Goal: Information Seeking & Learning: Compare options

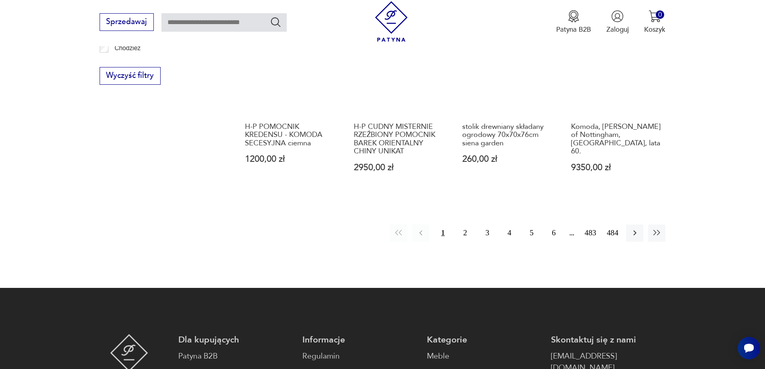
scroll to position [1030, 0]
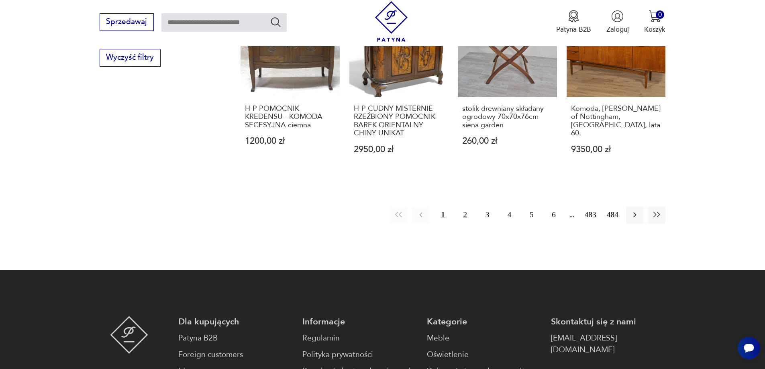
click at [458, 206] on button "2" at bounding box center [465, 214] width 17 height 17
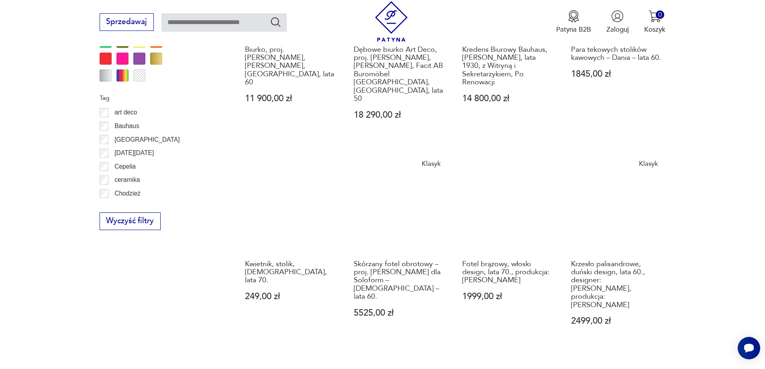
scroll to position [870, 0]
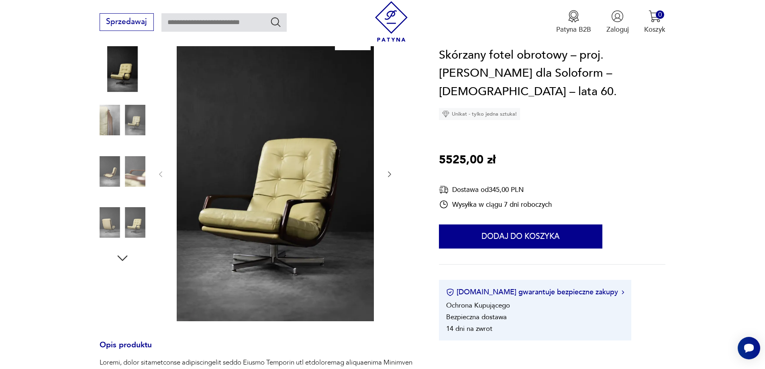
click at [385, 175] on div at bounding box center [275, 174] width 237 height 297
click at [389, 175] on icon "button" at bounding box center [390, 174] width 8 height 8
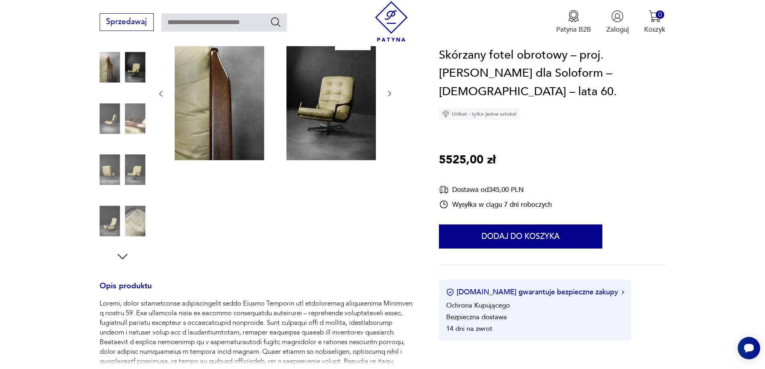
click at [390, 91] on icon "button" at bounding box center [390, 94] width 8 height 8
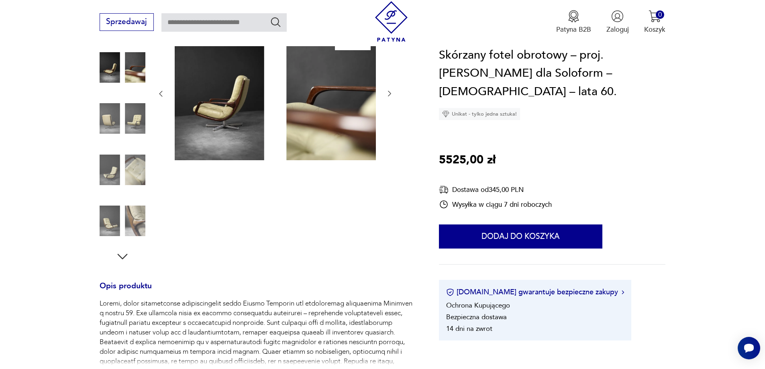
click at [165, 96] on div at bounding box center [275, 94] width 237 height 136
click at [161, 93] on icon "button" at bounding box center [161, 94] width 8 height 8
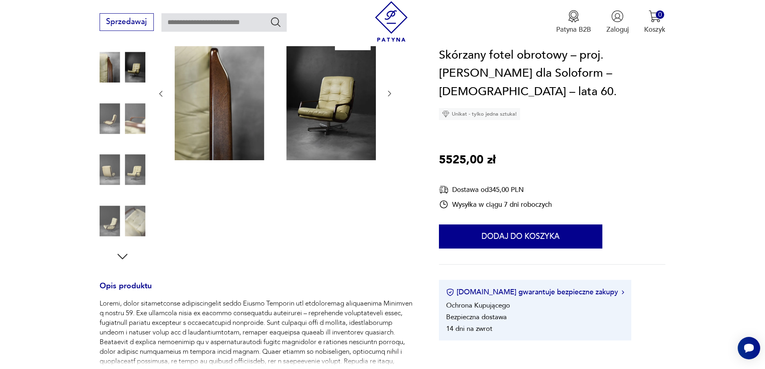
click at [161, 93] on icon "button" at bounding box center [161, 94] width 8 height 8
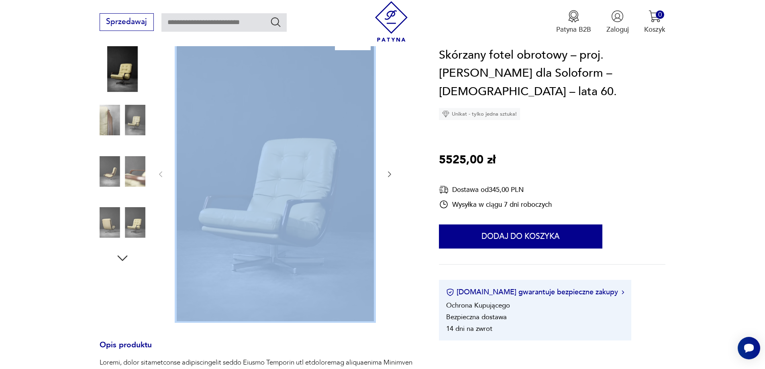
click at [161, 93] on div at bounding box center [275, 174] width 237 height 297
click at [126, 76] on img at bounding box center [123, 69] width 46 height 46
click at [223, 114] on img at bounding box center [275, 173] width 201 height 295
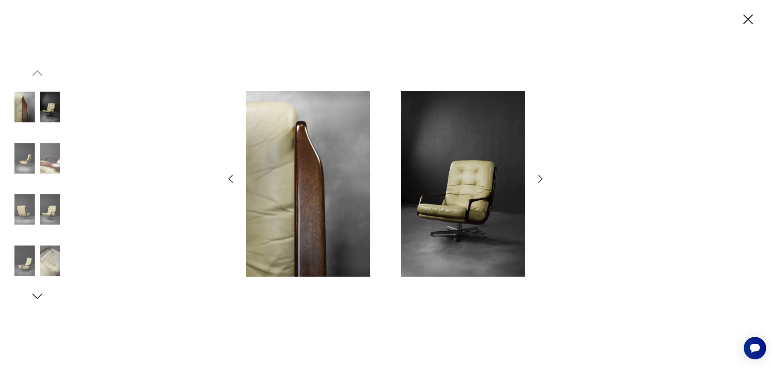
click at [747, 22] on icon "button" at bounding box center [748, 19] width 17 height 17
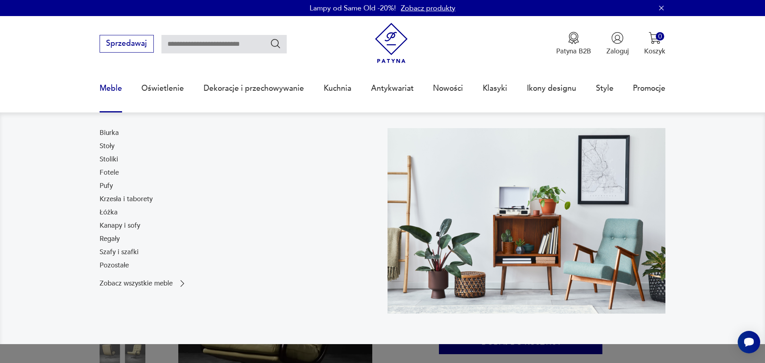
click at [108, 87] on link "Meble" at bounding box center [111, 88] width 22 height 37
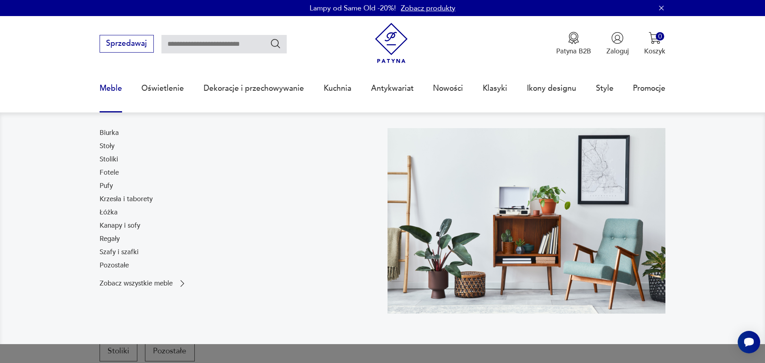
click at [108, 88] on link "Meble" at bounding box center [111, 88] width 22 height 37
click at [108, 160] on link "Stoliki" at bounding box center [109, 160] width 18 height 10
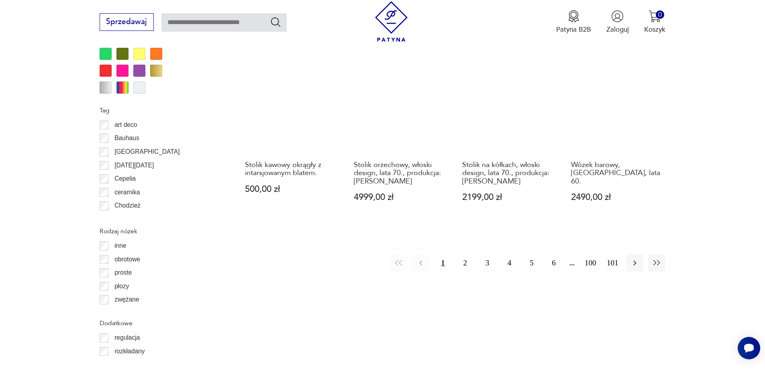
scroll to position [950, 0]
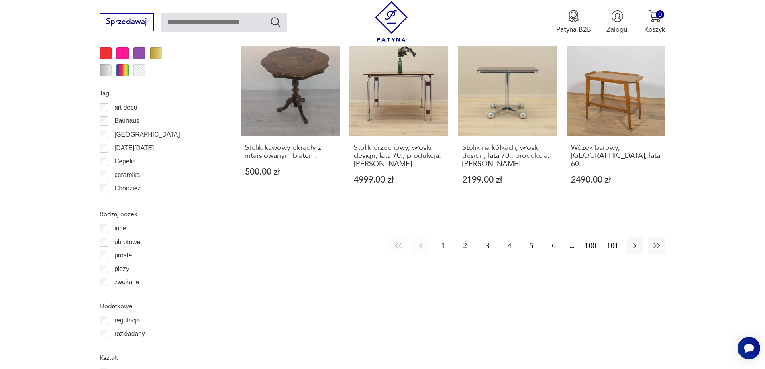
click at [471, 247] on div "Znaleziono 1610 produktów Filtruj Sortuj według daty dodania Sortuj według daty…" at bounding box center [453, 93] width 425 height 1310
click at [464, 237] on button "2" at bounding box center [465, 245] width 17 height 17
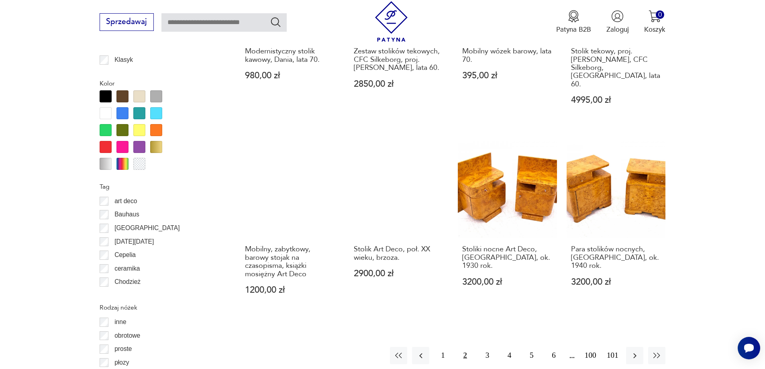
scroll to position [910, 0]
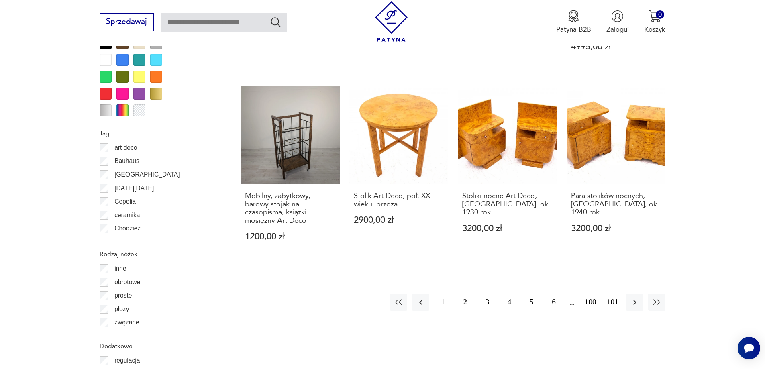
click at [484, 294] on button "3" at bounding box center [487, 302] width 17 height 17
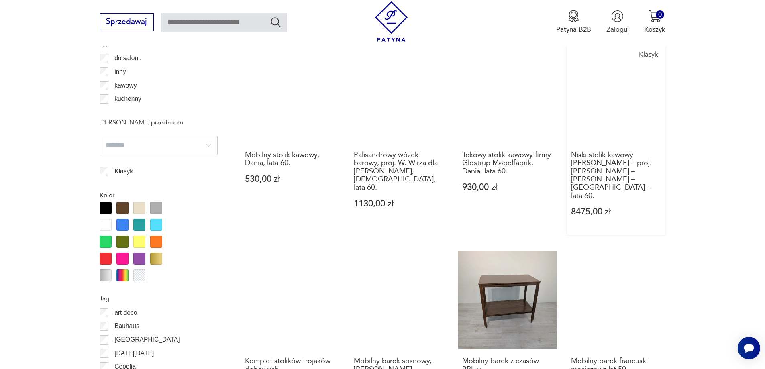
scroll to position [870, 0]
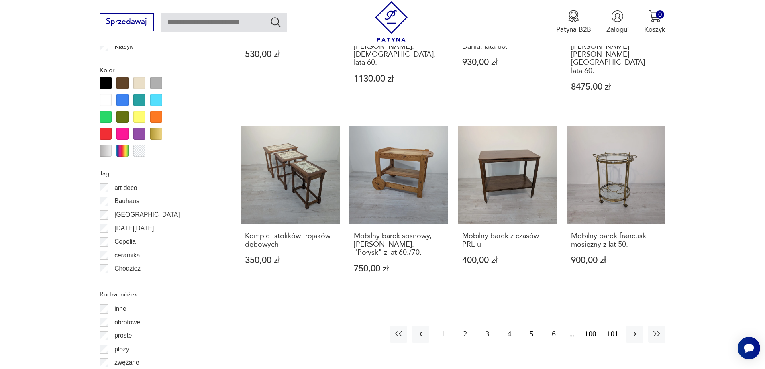
click at [511, 326] on button "4" at bounding box center [509, 334] width 17 height 17
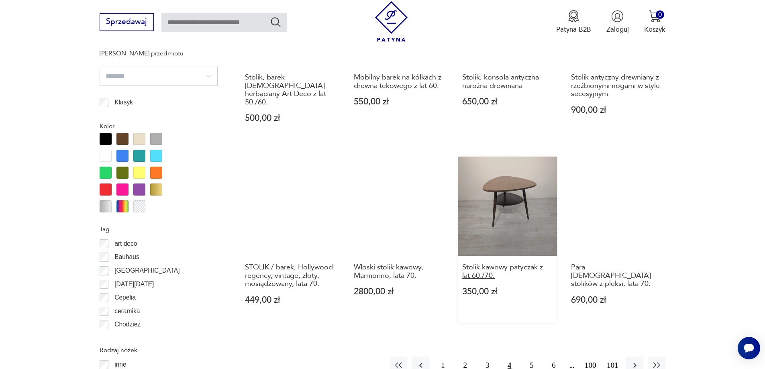
scroll to position [870, 0]
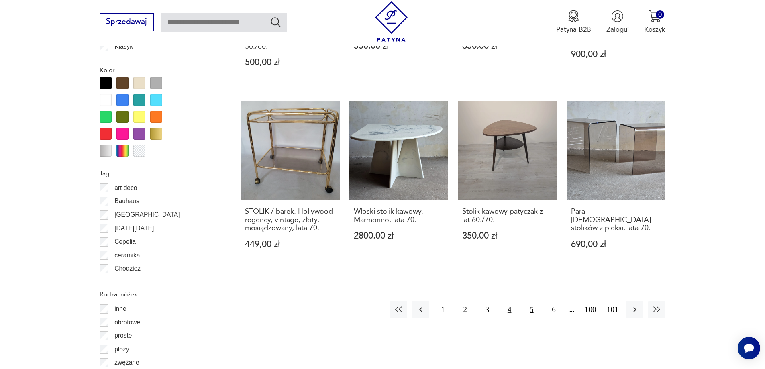
click at [525, 301] on button "5" at bounding box center [531, 309] width 17 height 17
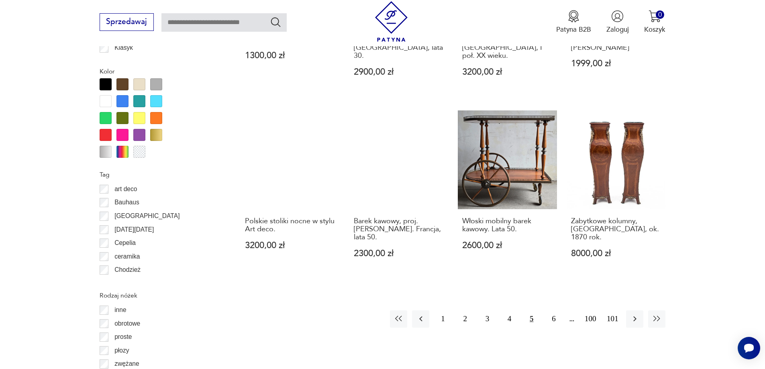
scroll to position [910, 0]
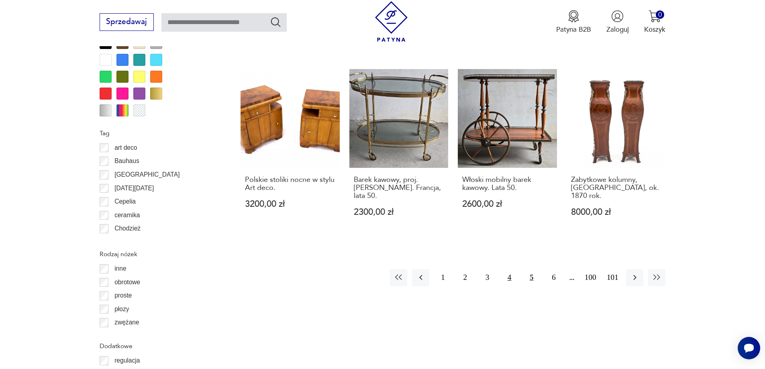
click at [511, 269] on button "4" at bounding box center [509, 277] width 17 height 17
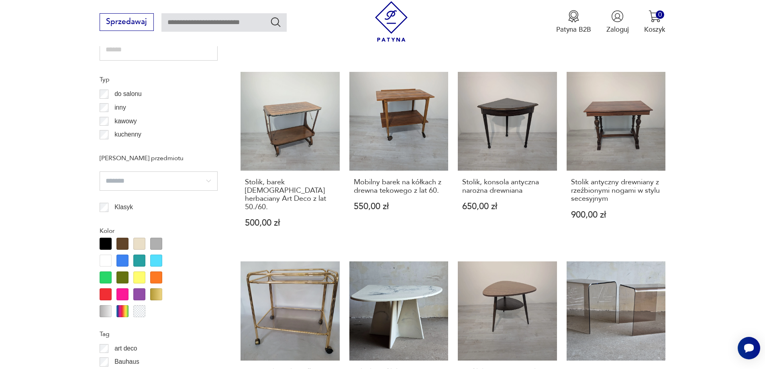
scroll to position [910, 0]
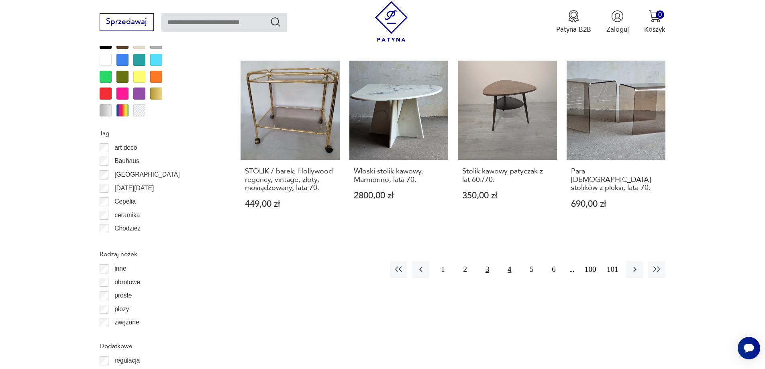
click at [487, 261] on button "3" at bounding box center [487, 269] width 17 height 17
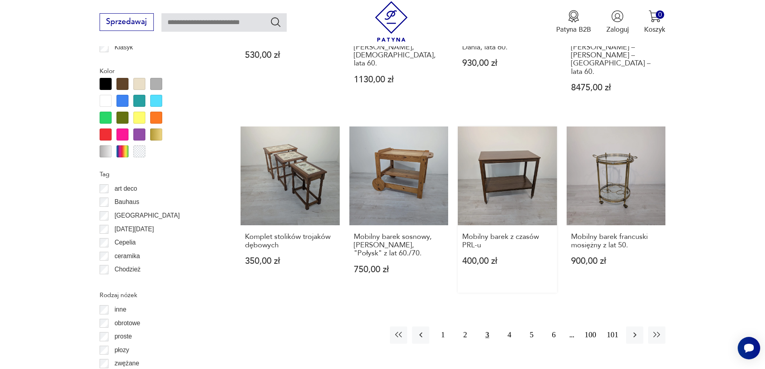
scroll to position [870, 0]
click at [510, 326] on button "4" at bounding box center [509, 334] width 17 height 17
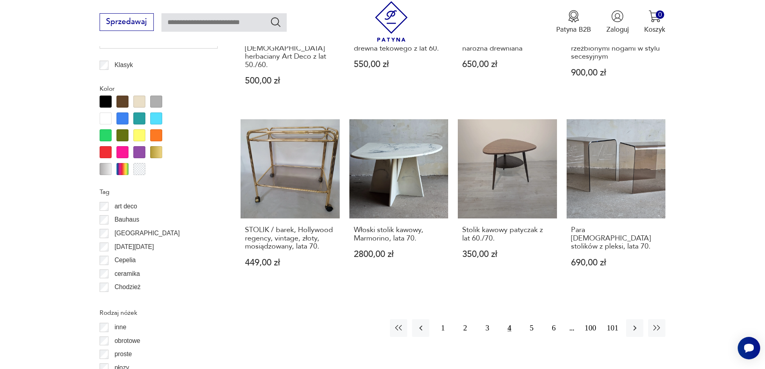
scroll to position [870, 0]
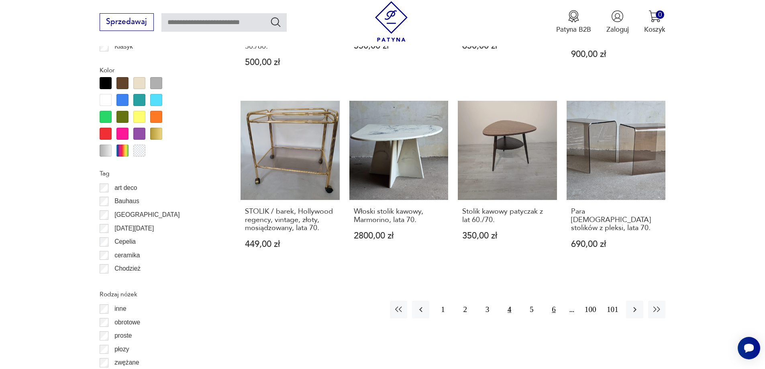
click at [557, 301] on button "6" at bounding box center [553, 309] width 17 height 17
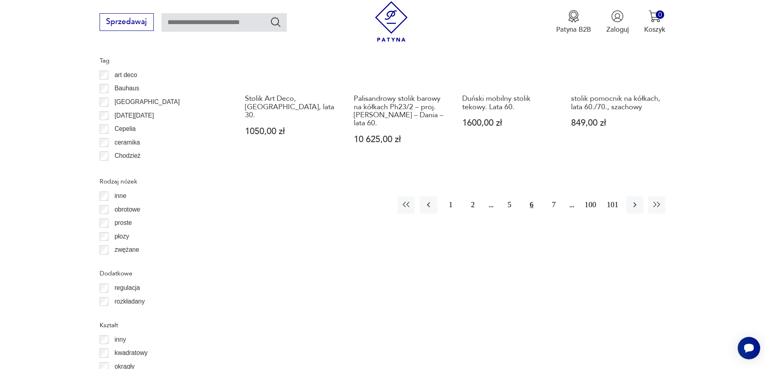
scroll to position [990, 0]
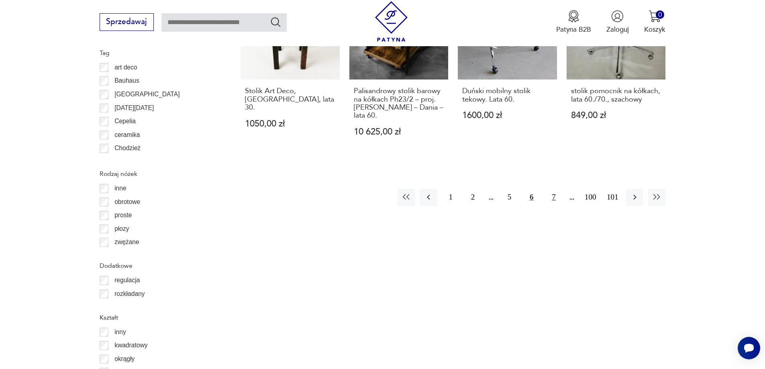
click at [551, 194] on button "7" at bounding box center [553, 197] width 17 height 17
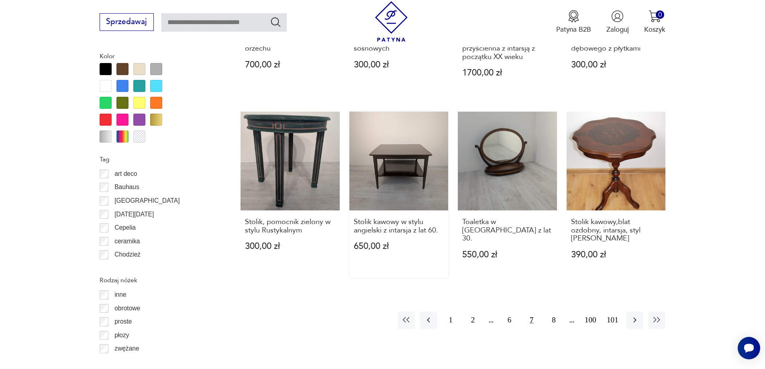
scroll to position [870, 0]
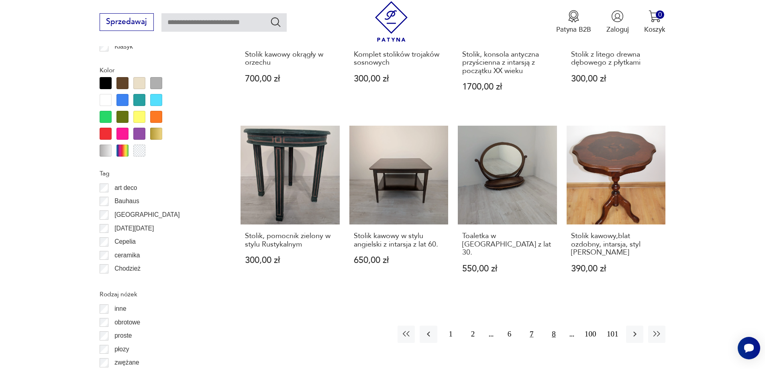
click at [549, 326] on button "8" at bounding box center [553, 334] width 17 height 17
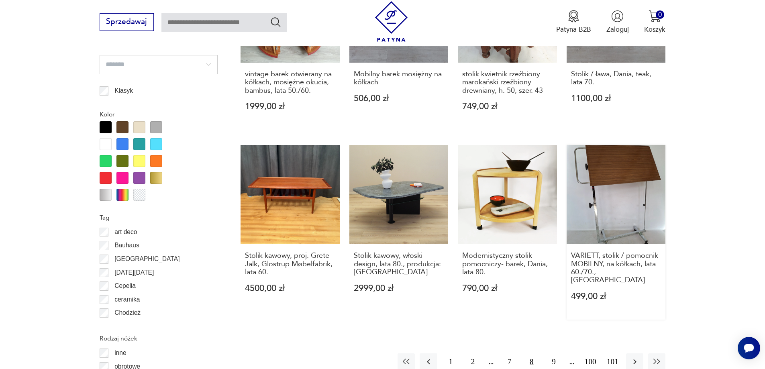
scroll to position [870, 0]
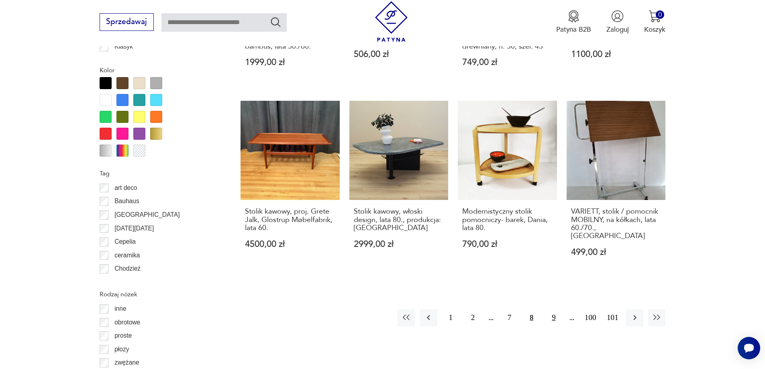
click at [547, 309] on button "9" at bounding box center [553, 317] width 17 height 17
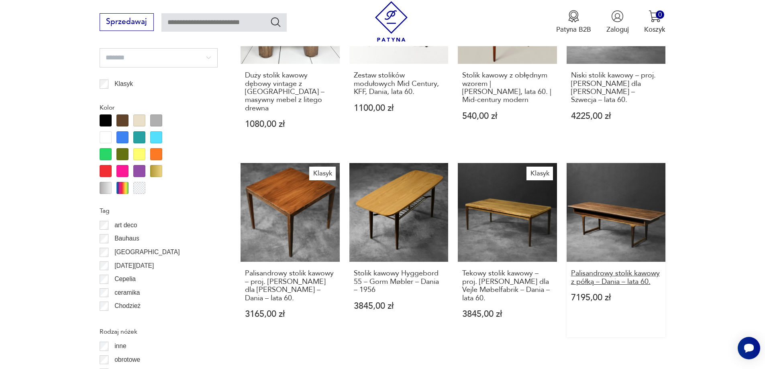
scroll to position [910, 0]
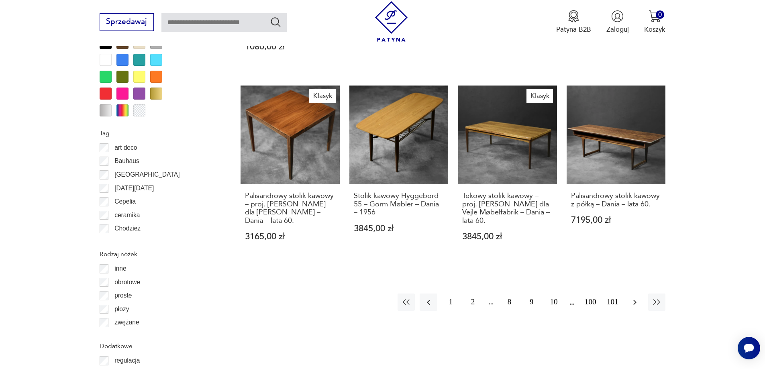
click at [640, 294] on button "button" at bounding box center [634, 302] width 17 height 17
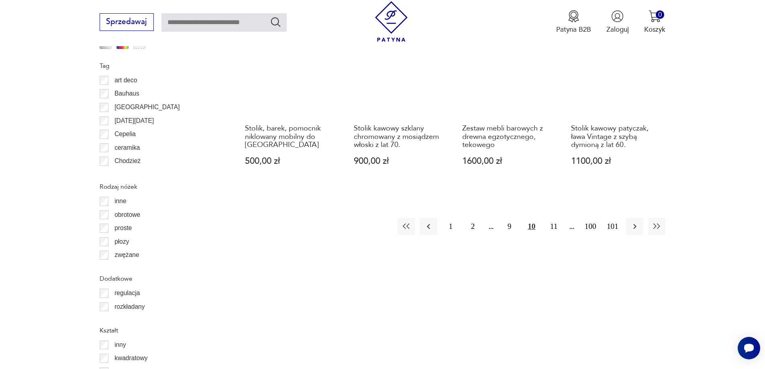
scroll to position [990, 0]
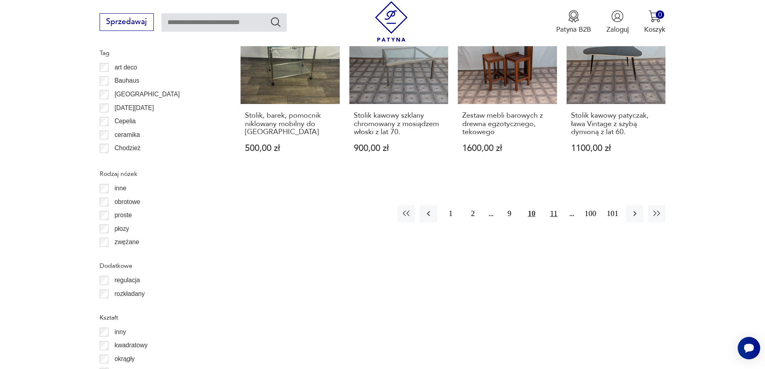
click at [551, 205] on button "11" at bounding box center [553, 213] width 17 height 17
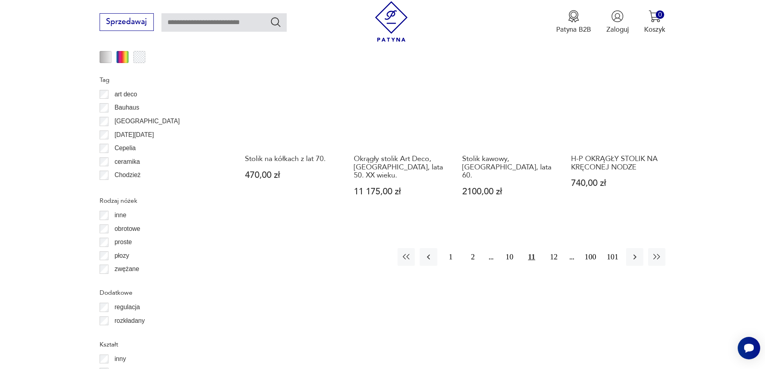
scroll to position [990, 0]
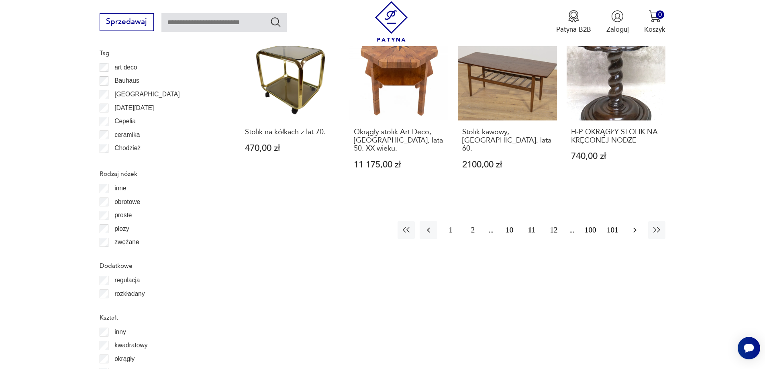
click at [631, 225] on icon "button" at bounding box center [635, 230] width 10 height 10
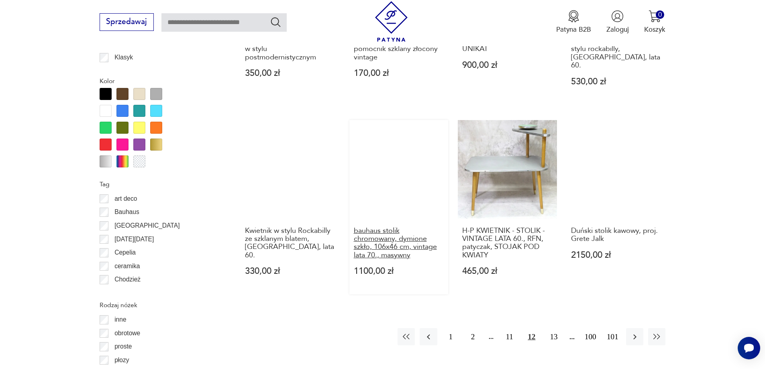
scroll to position [950, 0]
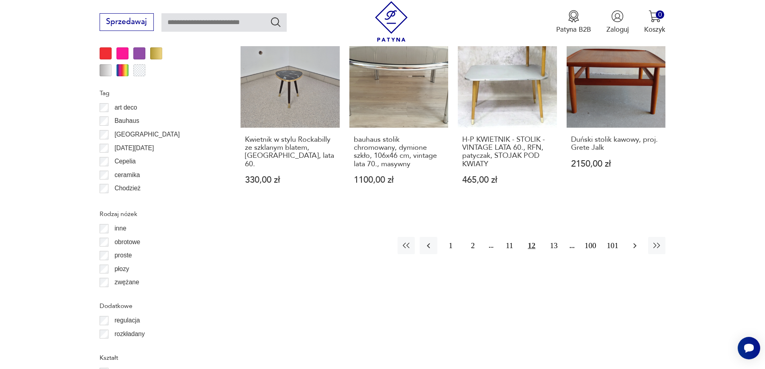
click at [640, 237] on button "button" at bounding box center [634, 245] width 17 height 17
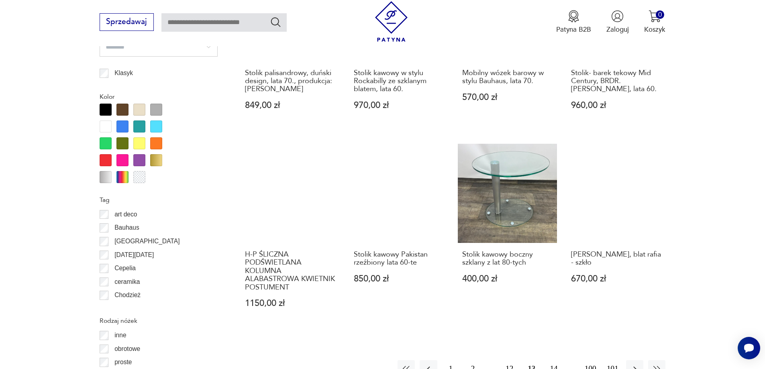
scroll to position [950, 0]
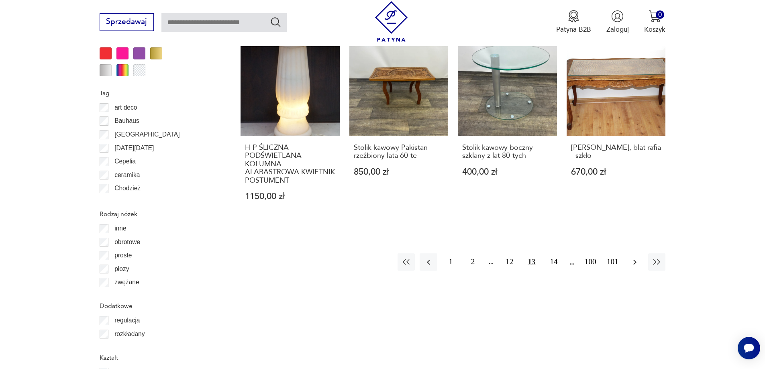
click at [641, 253] on button "button" at bounding box center [634, 261] width 17 height 17
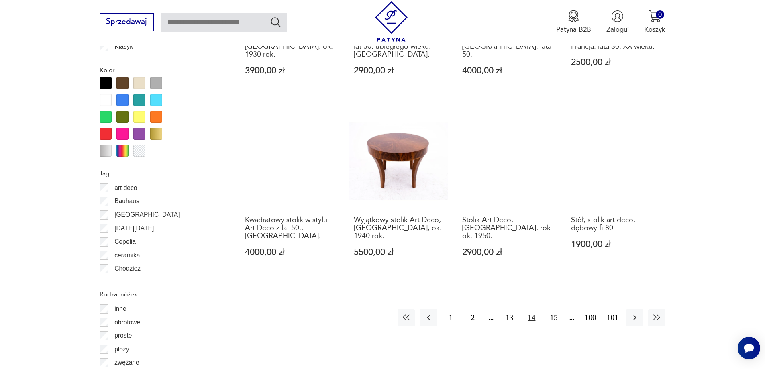
scroll to position [990, 0]
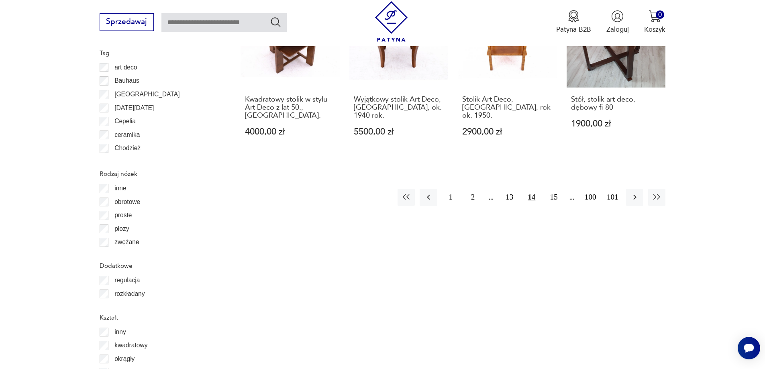
click at [624, 189] on div "1 2 13 14 15 100 101" at bounding box center [532, 197] width 268 height 17
click at [631, 192] on icon "button" at bounding box center [635, 197] width 10 height 10
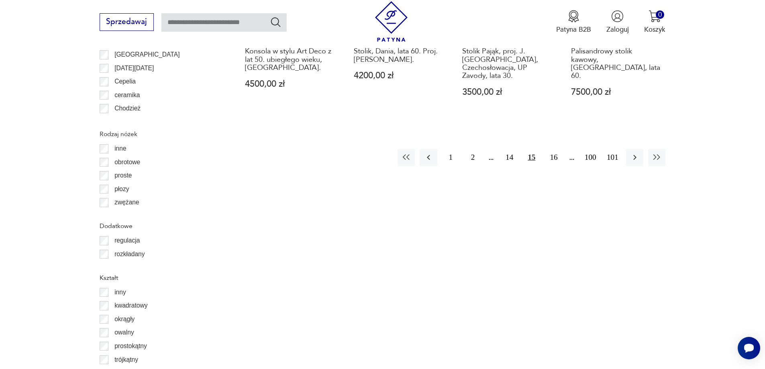
scroll to position [1031, 0]
click at [632, 152] on icon "button" at bounding box center [635, 157] width 10 height 10
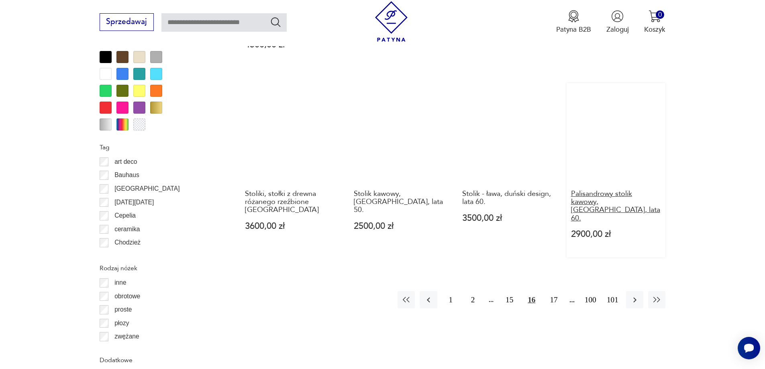
scroll to position [990, 0]
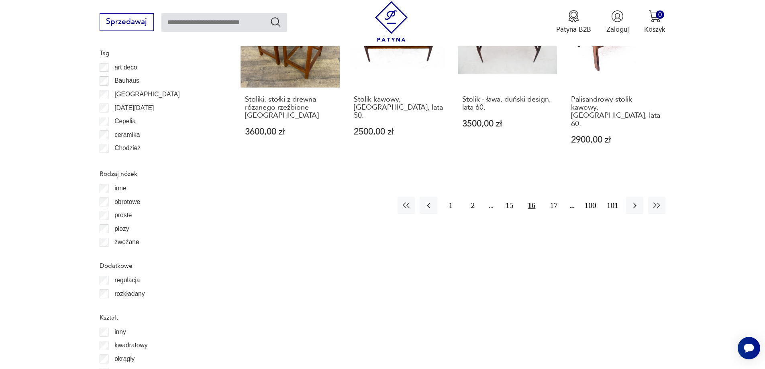
click at [636, 182] on div "Znaleziono 1610 produktów Filtruj Sortuj według daty dodania Sortuj według daty…" at bounding box center [453, 53] width 425 height 1310
click at [636, 201] on icon "button" at bounding box center [635, 206] width 10 height 10
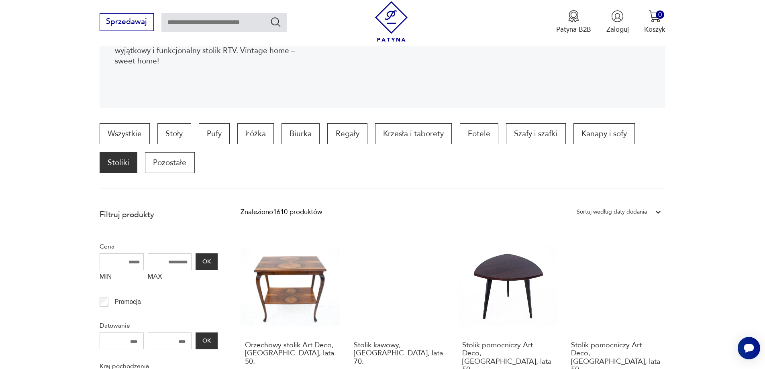
scroll to position [187, 0]
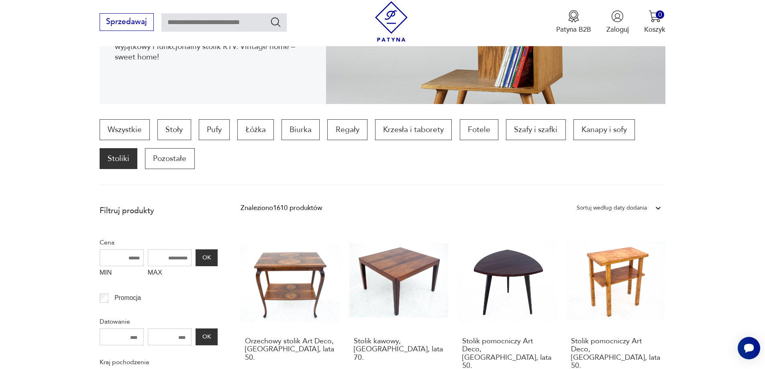
click at [649, 204] on div "Sortuj według daty dodania" at bounding box center [612, 208] width 78 height 12
click at [643, 249] on div "Sortuj według ceny (od najmniejszej)" at bounding box center [619, 248] width 93 height 20
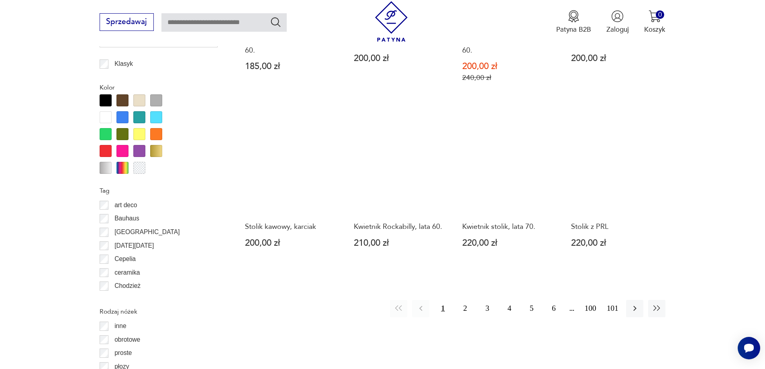
scroll to position [870, 0]
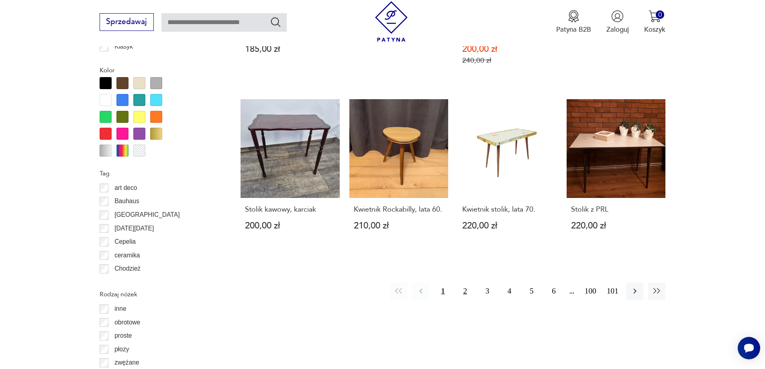
click at [463, 283] on button "2" at bounding box center [465, 291] width 17 height 17
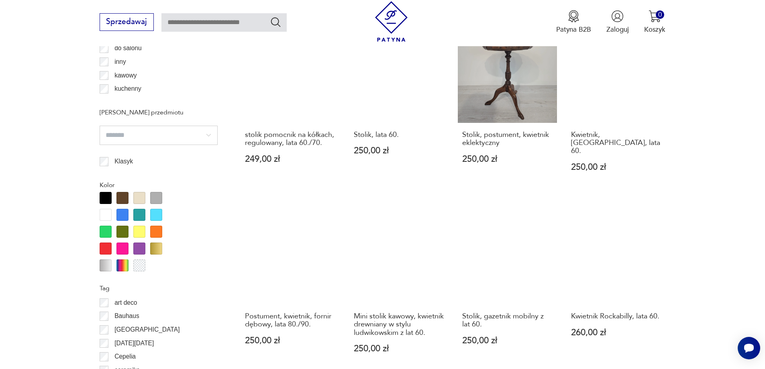
scroll to position [870, 0]
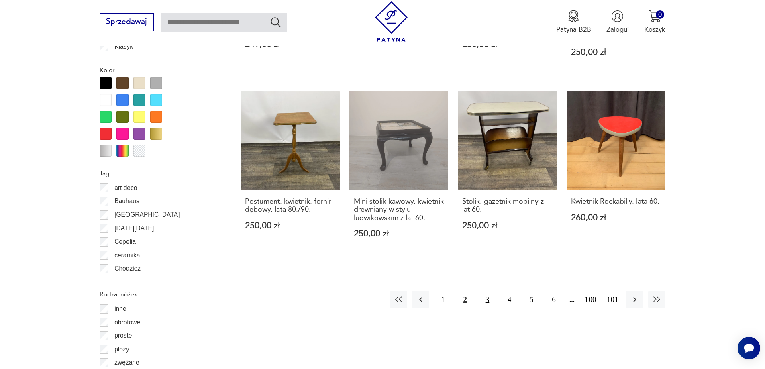
click at [487, 291] on button "3" at bounding box center [487, 299] width 17 height 17
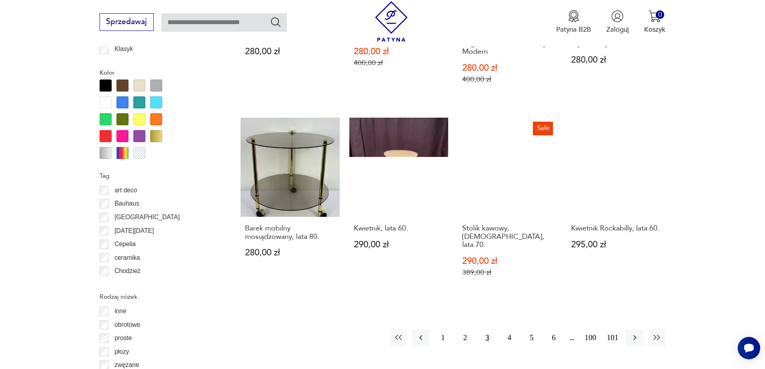
scroll to position [910, 0]
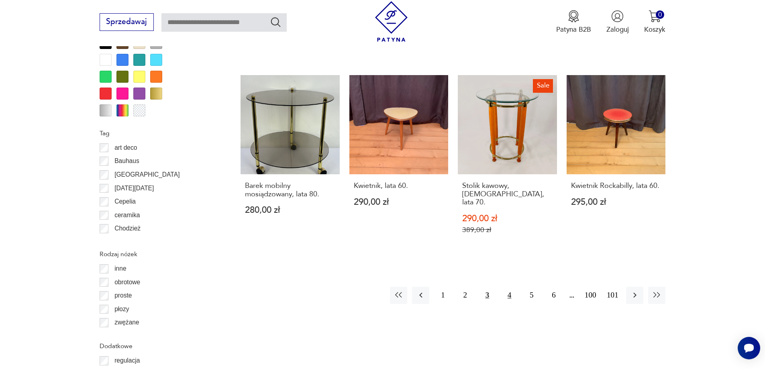
click at [507, 287] on button "4" at bounding box center [509, 295] width 17 height 17
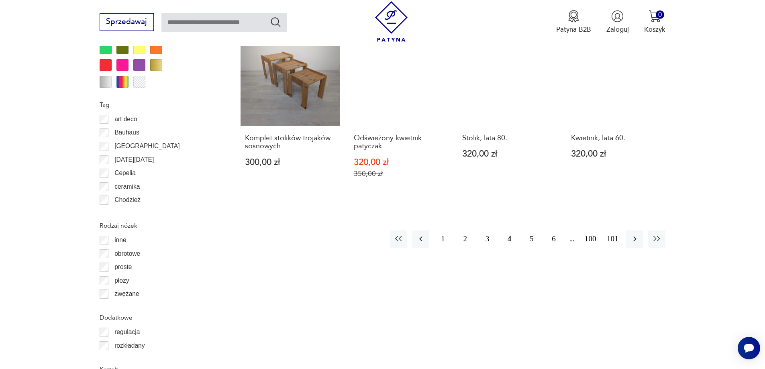
scroll to position [950, 0]
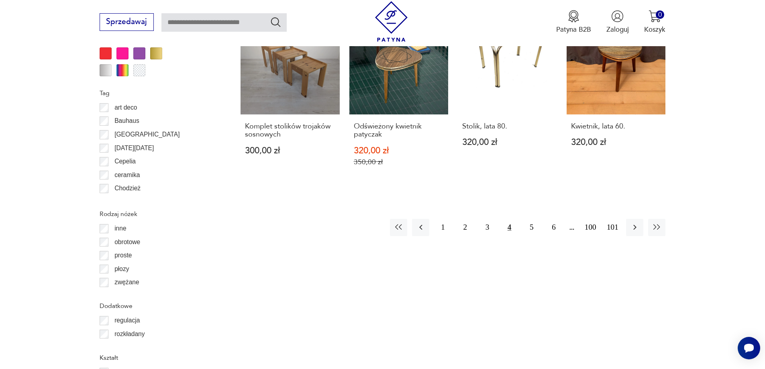
click at [519, 226] on div "1 2 3 4 5 6 100 101" at bounding box center [528, 227] width 276 height 17
click at [526, 225] on button "5" at bounding box center [531, 227] width 17 height 17
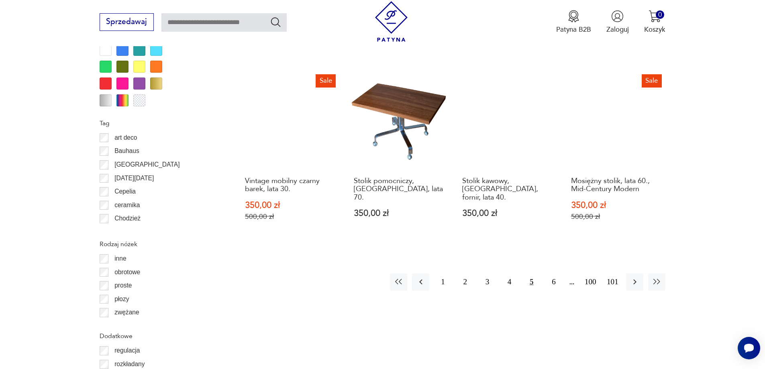
scroll to position [1071, 0]
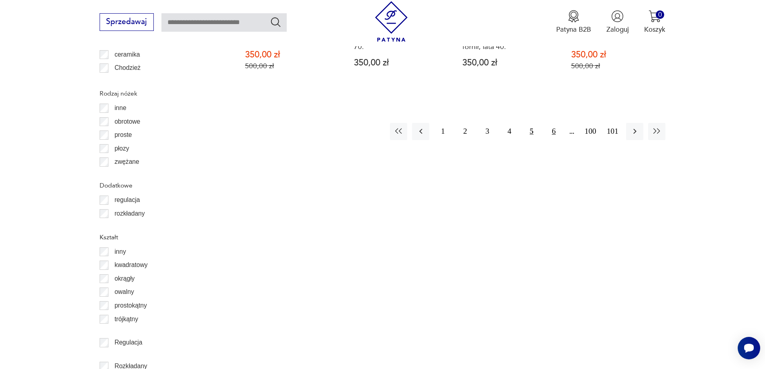
click at [557, 123] on button "6" at bounding box center [553, 131] width 17 height 17
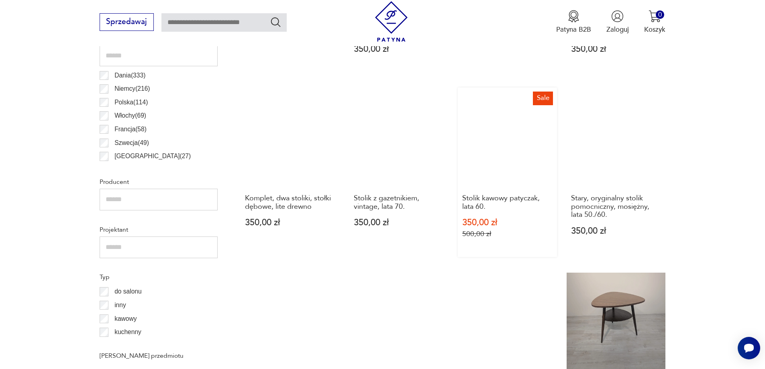
scroll to position [508, 0]
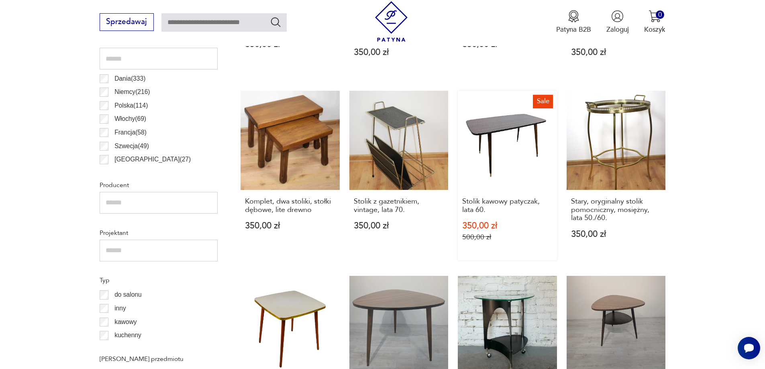
click at [505, 158] on link "Sale Stolik kawowy patyczak, lata 60. 350,00 zł 500,00 zł" at bounding box center [507, 175] width 99 height 169
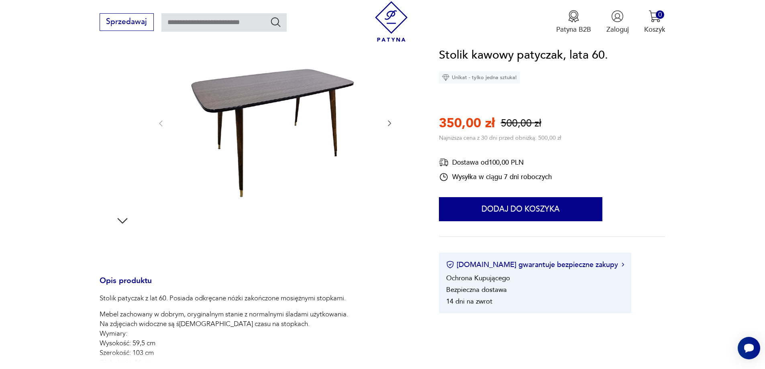
scroll to position [201, 0]
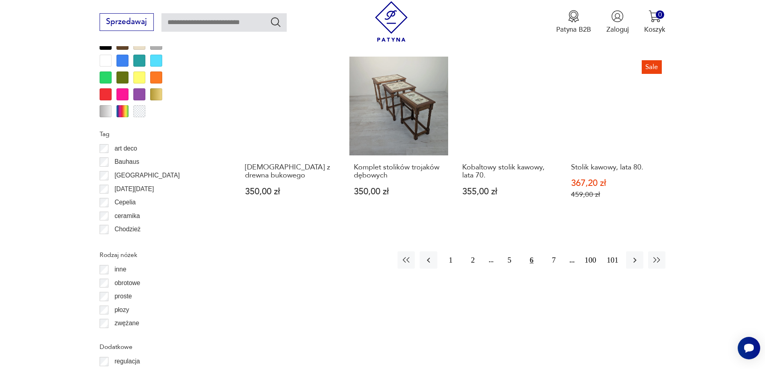
scroll to position [910, 0]
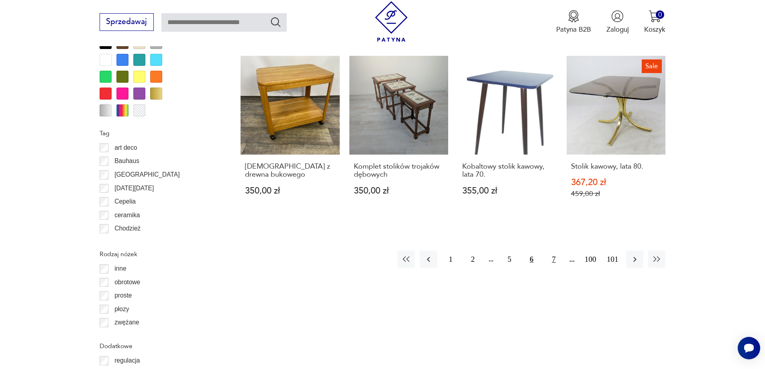
click at [549, 253] on button "7" at bounding box center [553, 259] width 17 height 17
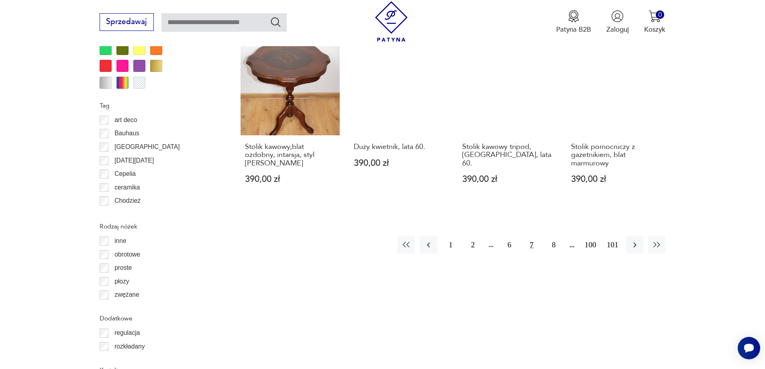
scroll to position [950, 0]
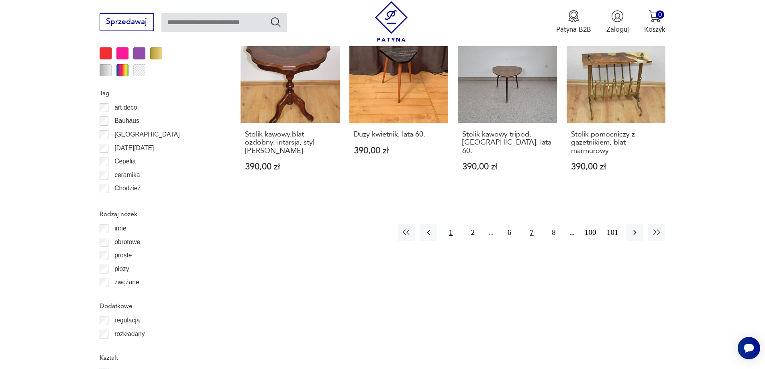
click at [453, 228] on button "1" at bounding box center [450, 232] width 17 height 17
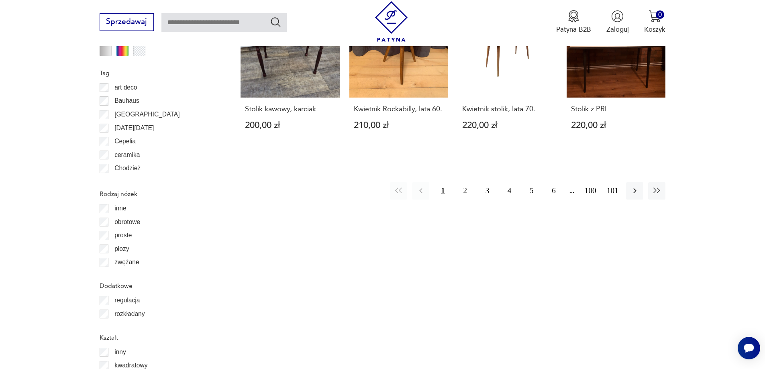
scroll to position [990, 0]
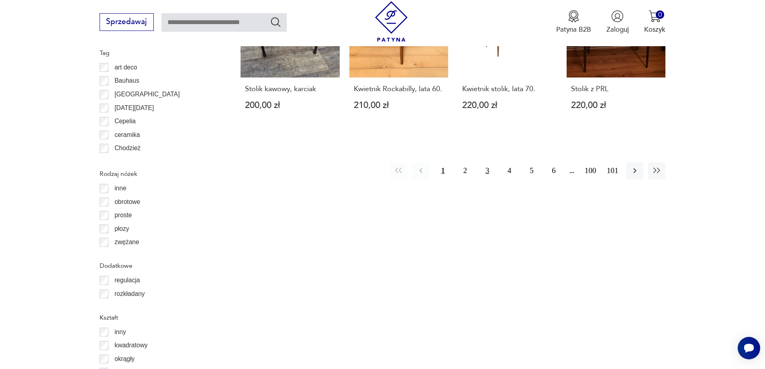
click at [490, 165] on button "3" at bounding box center [487, 170] width 17 height 17
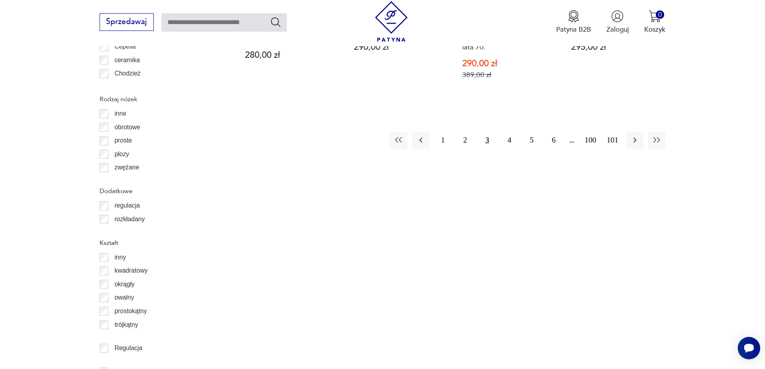
scroll to position [1071, 0]
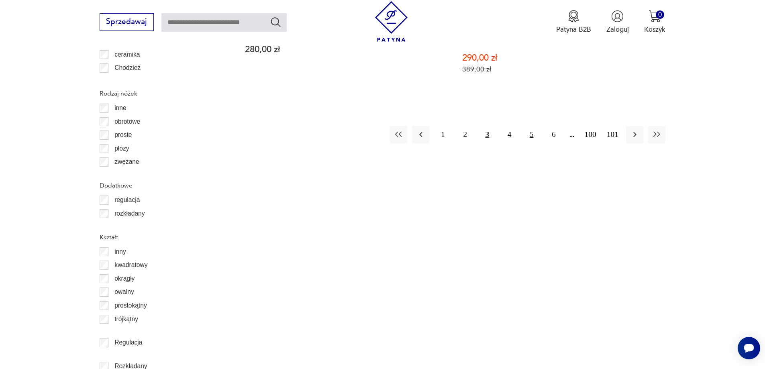
click at [529, 126] on button "5" at bounding box center [531, 134] width 17 height 17
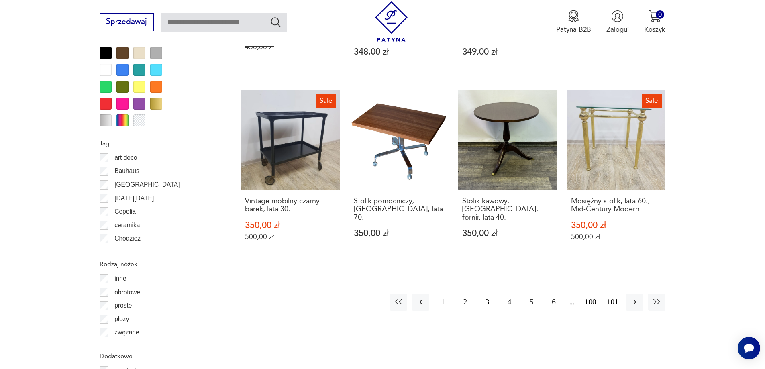
scroll to position [990, 0]
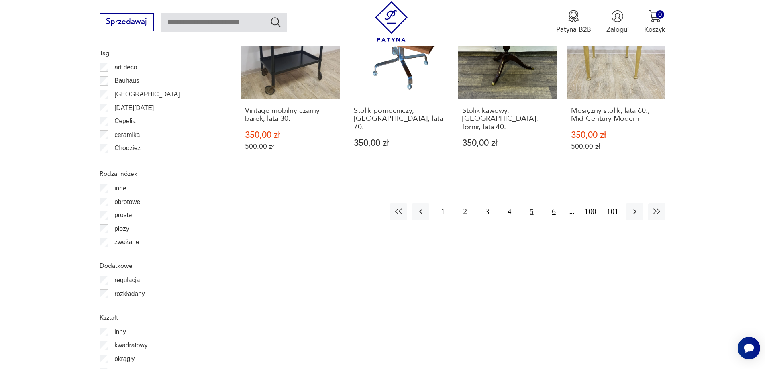
click at [550, 203] on button "6" at bounding box center [553, 211] width 17 height 17
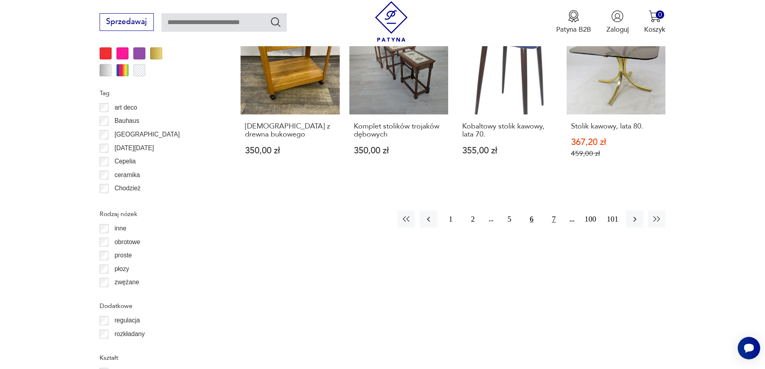
click at [557, 221] on button "7" at bounding box center [553, 218] width 17 height 17
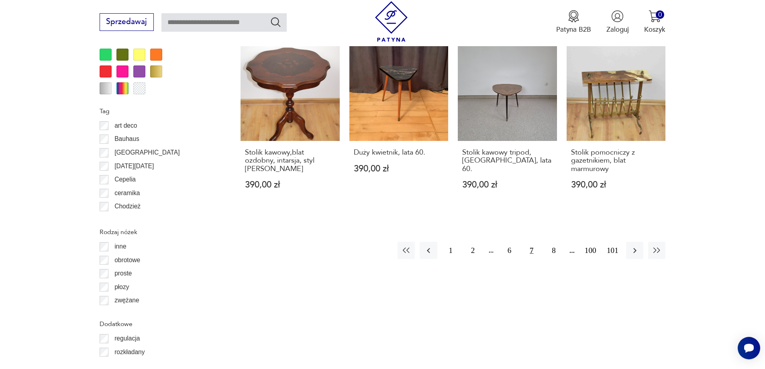
scroll to position [950, 0]
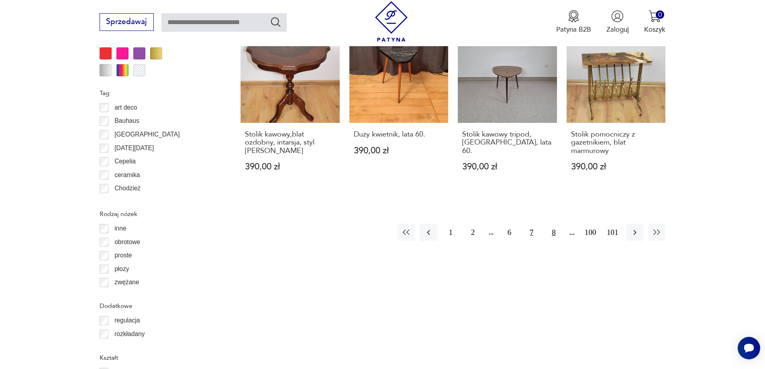
click at [560, 232] on button "8" at bounding box center [553, 232] width 17 height 17
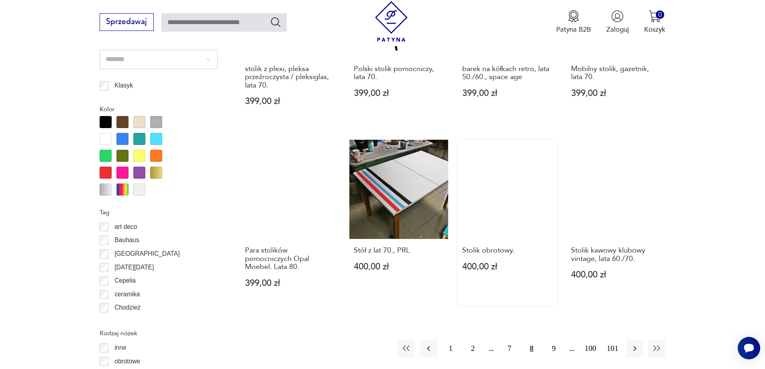
scroll to position [1031, 0]
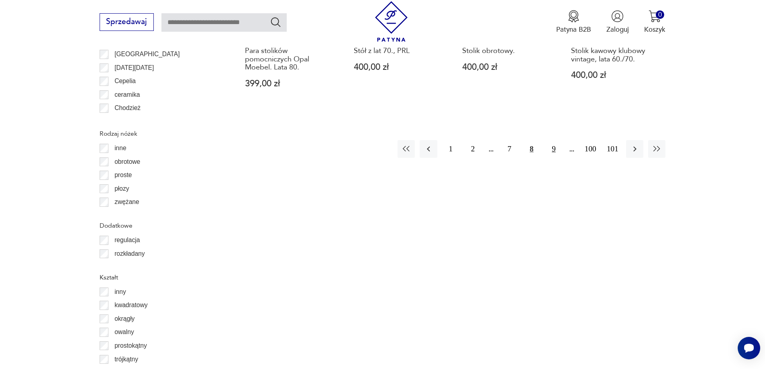
click at [558, 140] on button "9" at bounding box center [553, 148] width 17 height 17
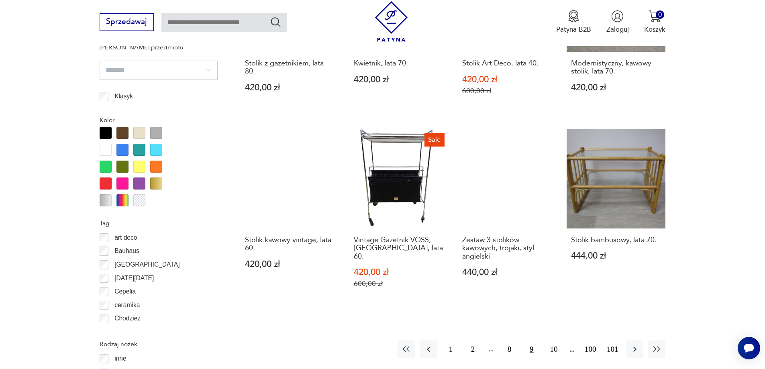
scroll to position [830, 0]
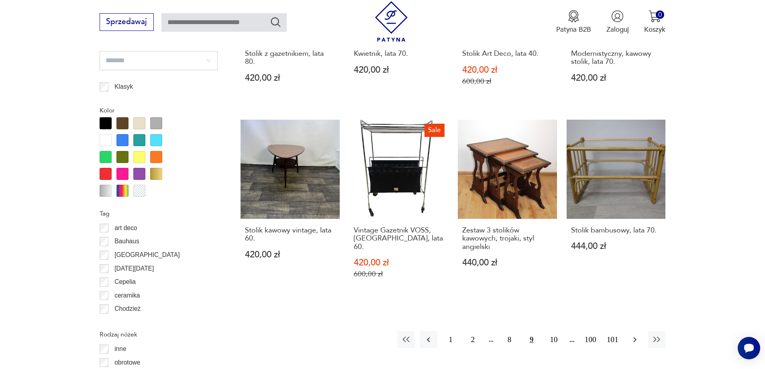
click at [643, 331] on button "button" at bounding box center [634, 339] width 17 height 17
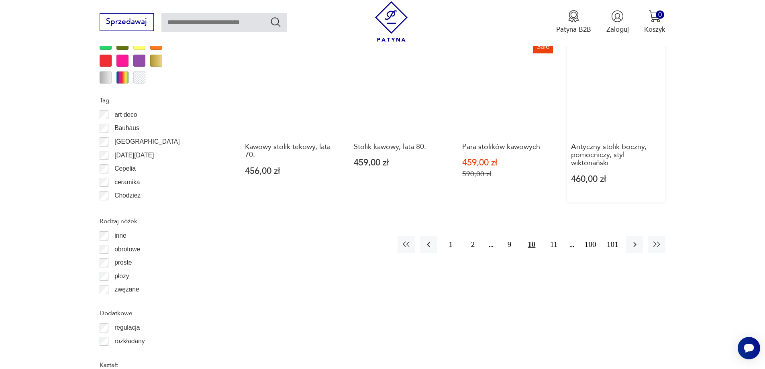
scroll to position [990, 0]
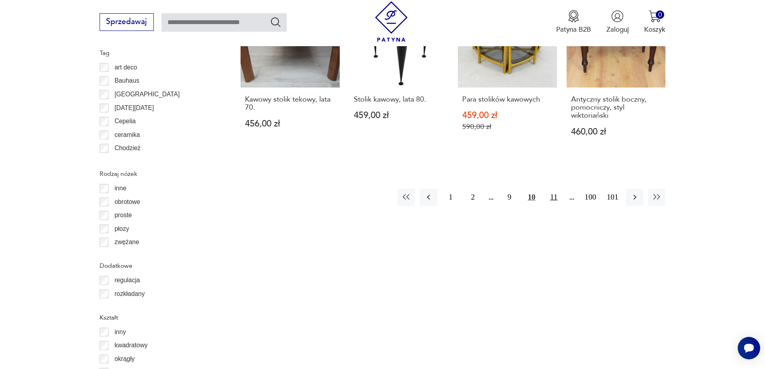
click at [559, 193] on button "11" at bounding box center [553, 197] width 17 height 17
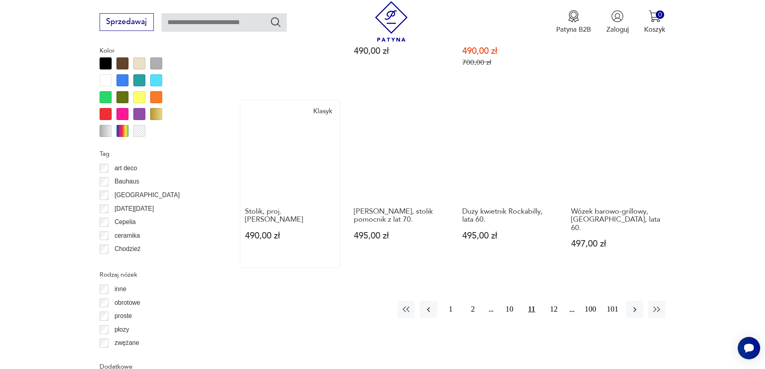
scroll to position [870, 0]
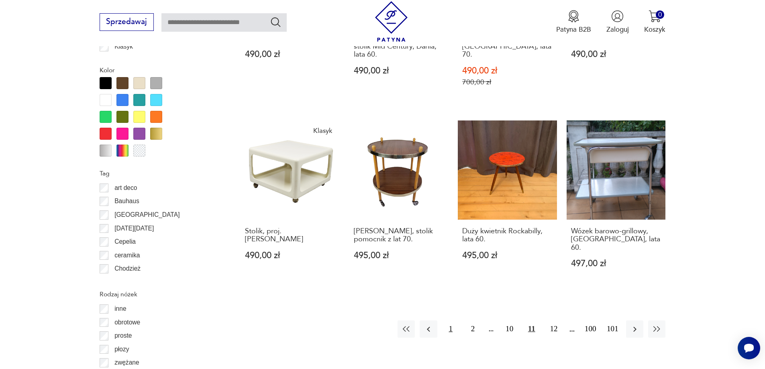
click at [453, 320] on button "1" at bounding box center [450, 328] width 17 height 17
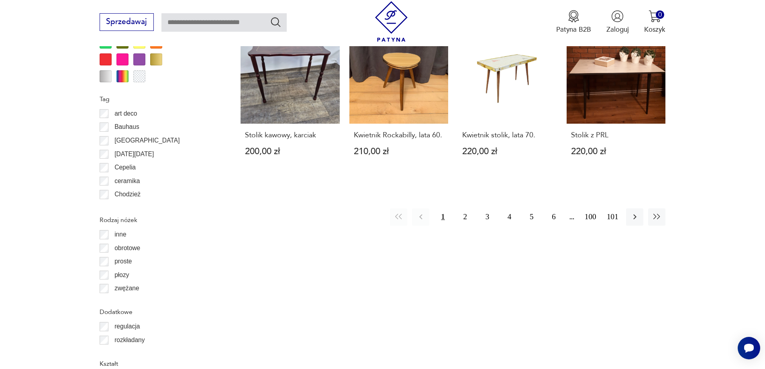
scroll to position [1071, 0]
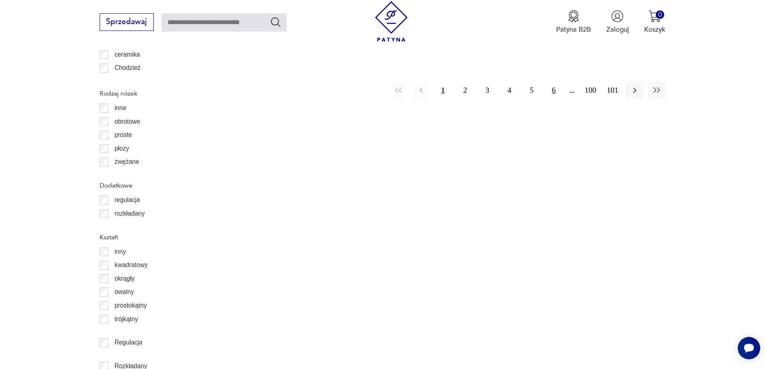
click at [556, 86] on button "6" at bounding box center [553, 90] width 17 height 17
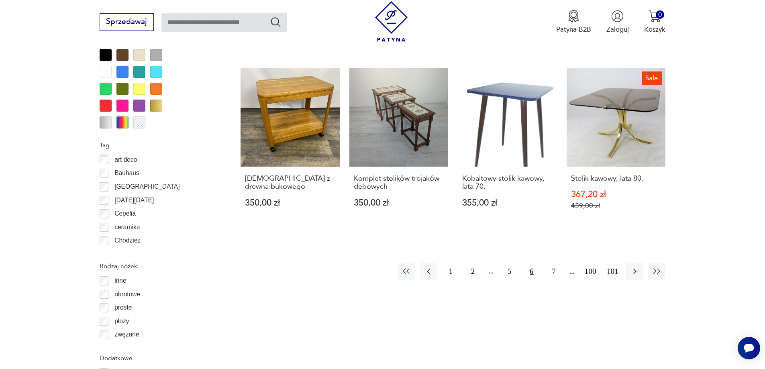
scroll to position [910, 0]
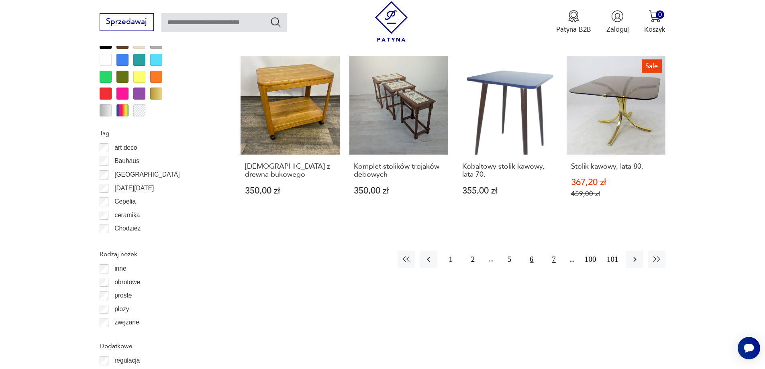
click at [552, 261] on button "7" at bounding box center [553, 259] width 17 height 17
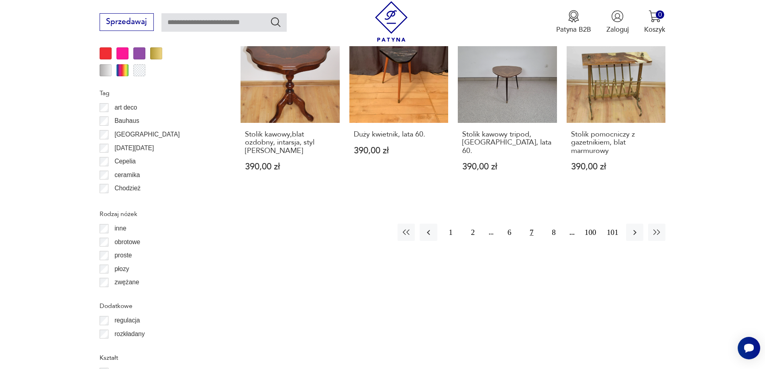
scroll to position [1031, 0]
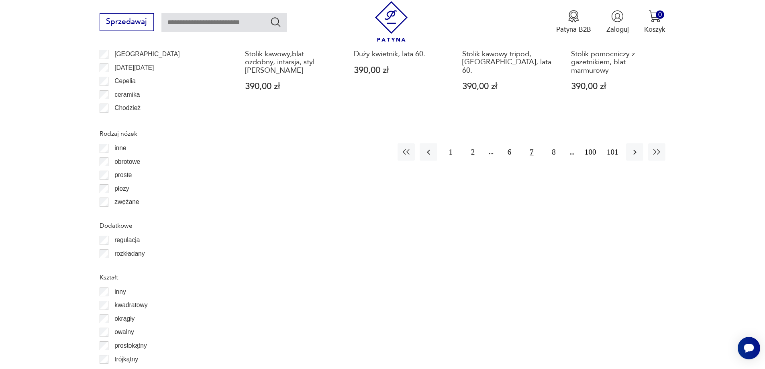
click at [575, 145] on div "1 2 6 7 8 100 101" at bounding box center [532, 151] width 268 height 17
click at [571, 147] on div "1 2 6 7 8 100 101" at bounding box center [532, 151] width 268 height 17
click at [549, 146] on button "8" at bounding box center [553, 151] width 17 height 17
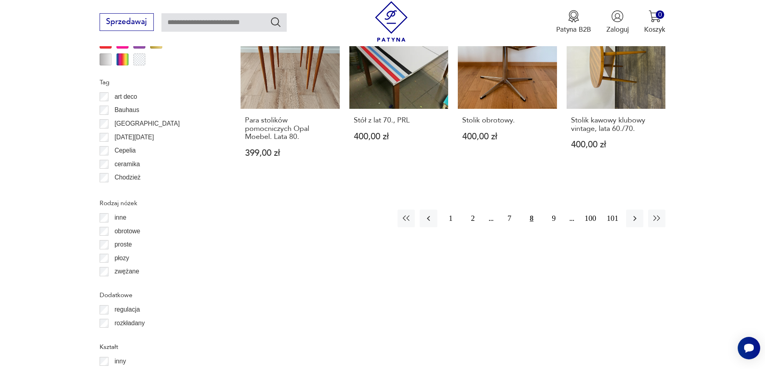
scroll to position [870, 0]
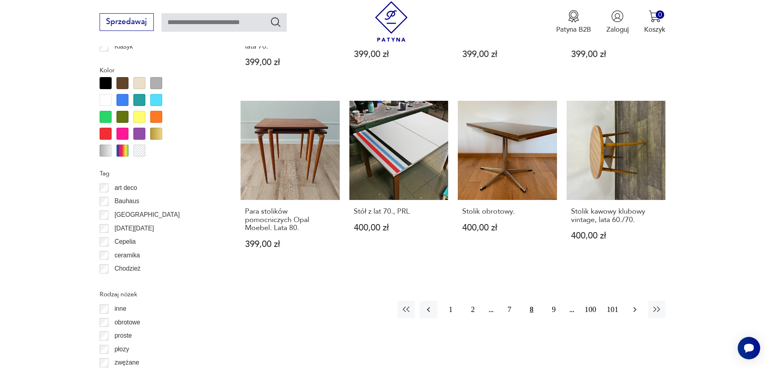
click at [629, 301] on button "button" at bounding box center [634, 309] width 17 height 17
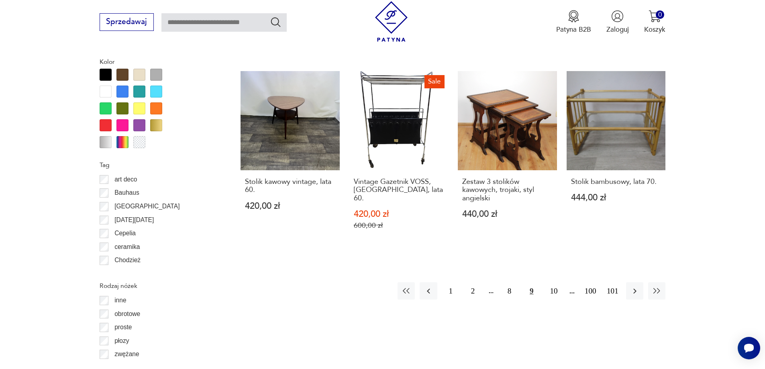
scroll to position [910, 0]
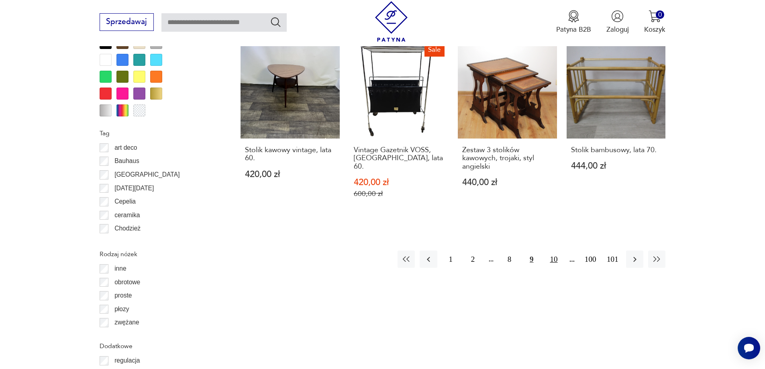
click at [558, 254] on button "10" at bounding box center [553, 259] width 17 height 17
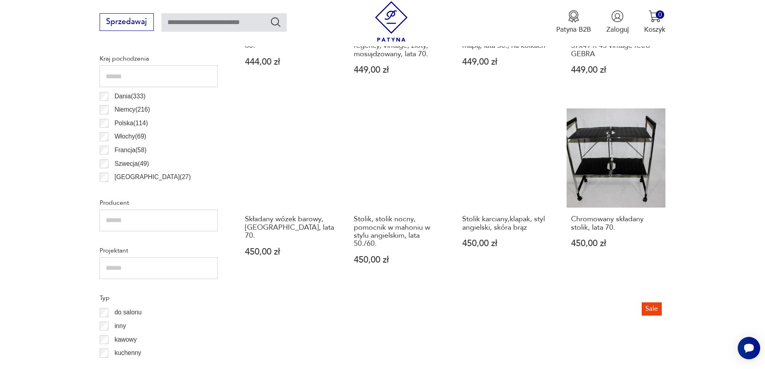
scroll to position [508, 0]
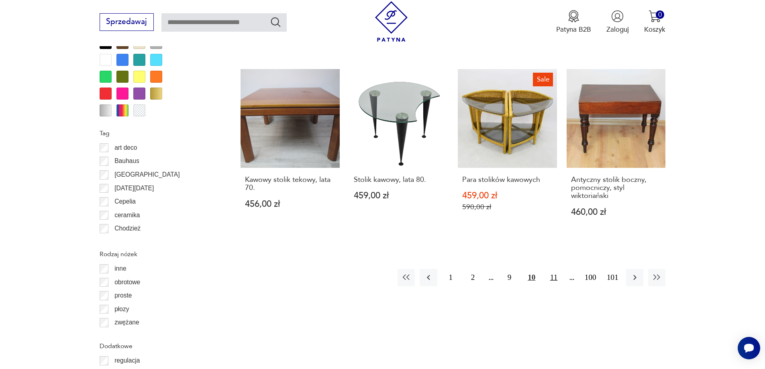
click at [558, 277] on button "11" at bounding box center [553, 277] width 17 height 17
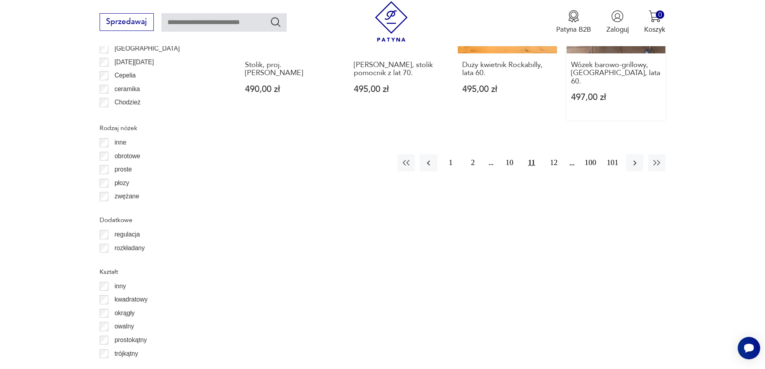
scroll to position [1071, 0]
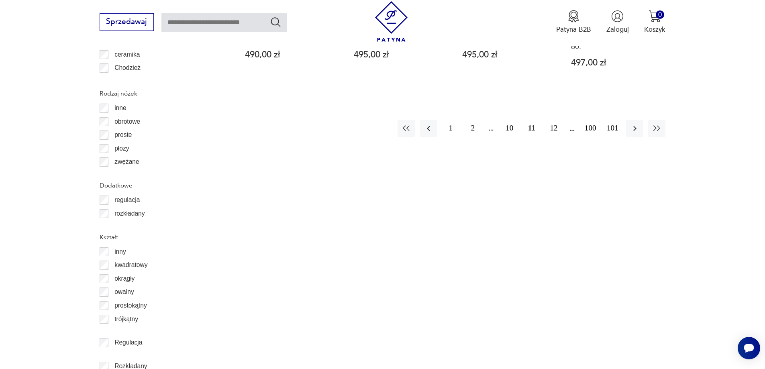
click at [558, 120] on button "12" at bounding box center [553, 128] width 17 height 17
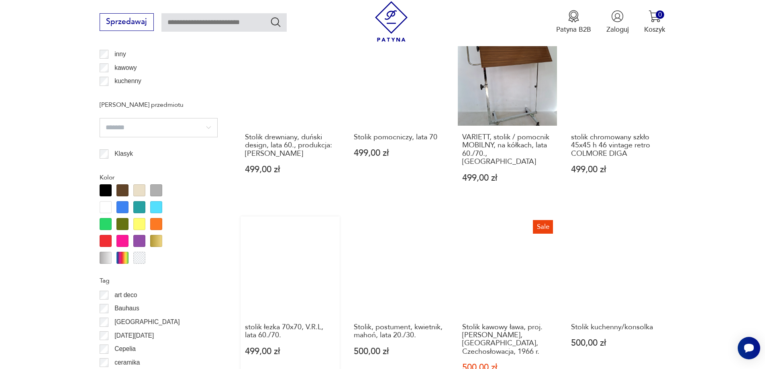
scroll to position [870, 0]
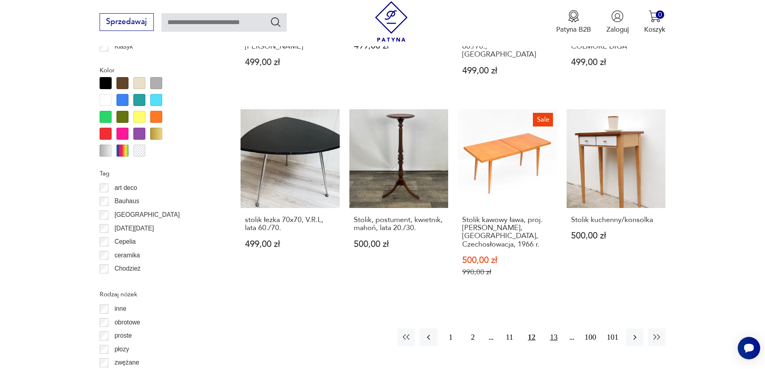
click at [557, 329] on button "13" at bounding box center [553, 337] width 17 height 17
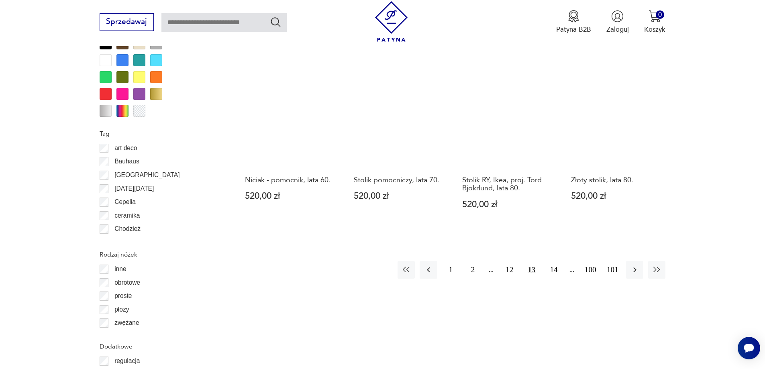
scroll to position [910, 0]
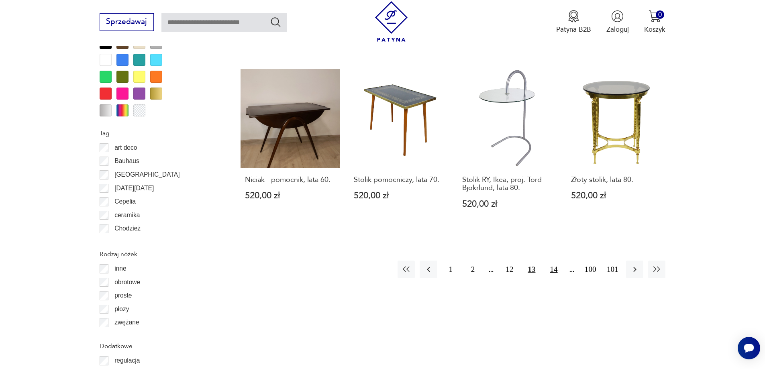
click at [552, 261] on button "14" at bounding box center [553, 269] width 17 height 17
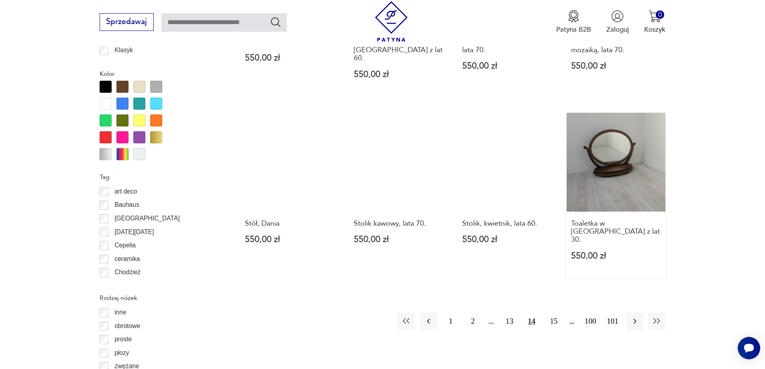
scroll to position [870, 0]
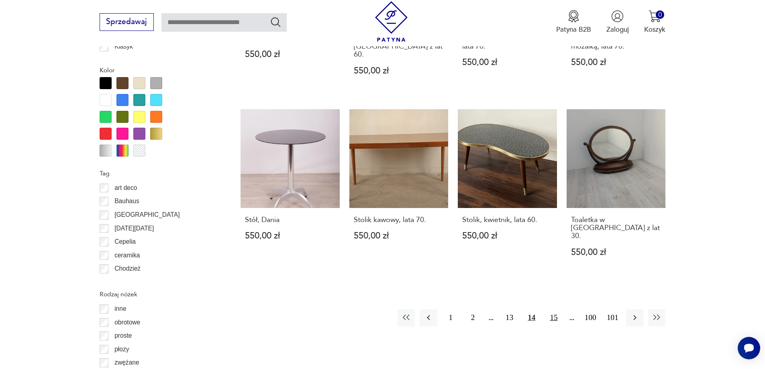
click at [558, 309] on button "15" at bounding box center [553, 317] width 17 height 17
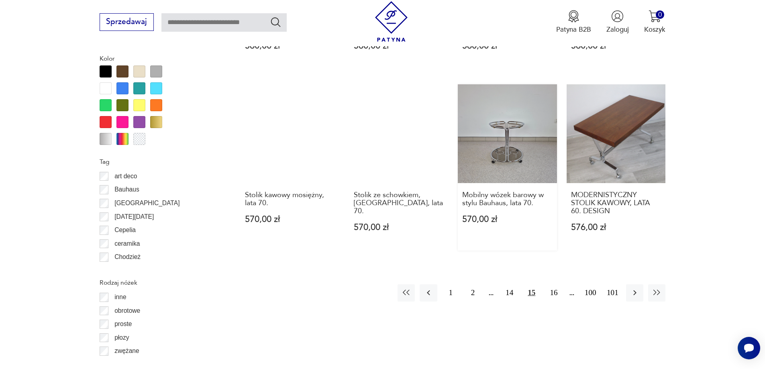
scroll to position [990, 0]
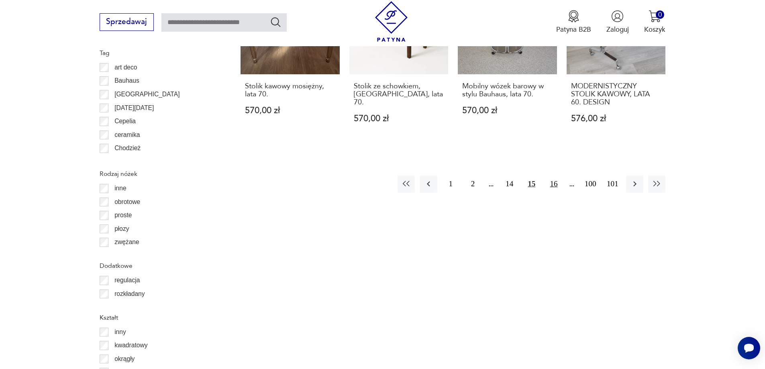
click at [555, 184] on button "16" at bounding box center [553, 184] width 17 height 17
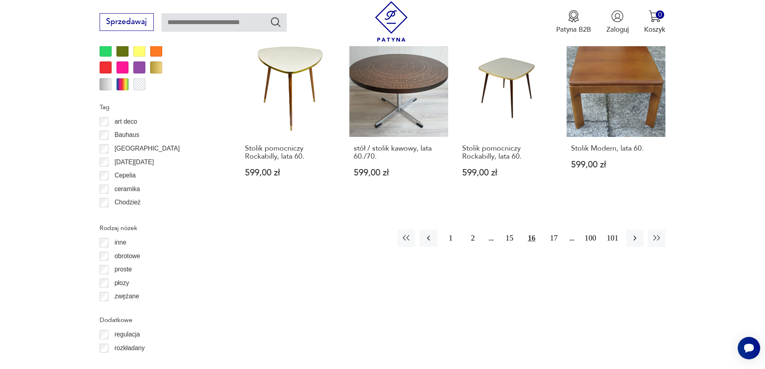
scroll to position [950, 0]
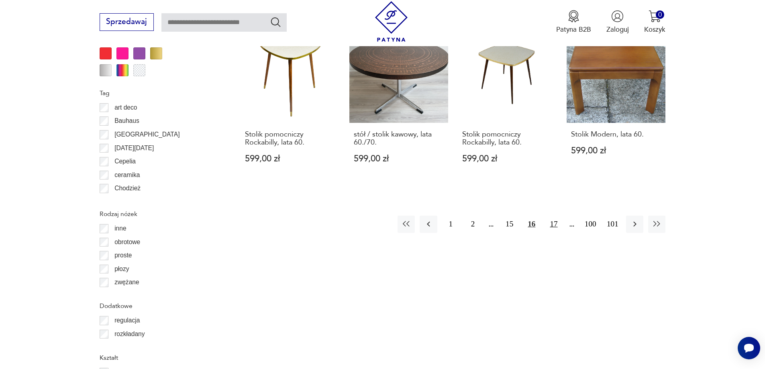
click at [556, 216] on button "17" at bounding box center [553, 224] width 17 height 17
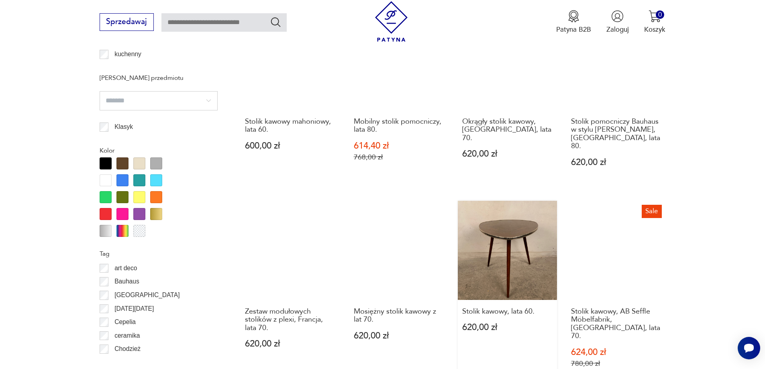
scroll to position [990, 0]
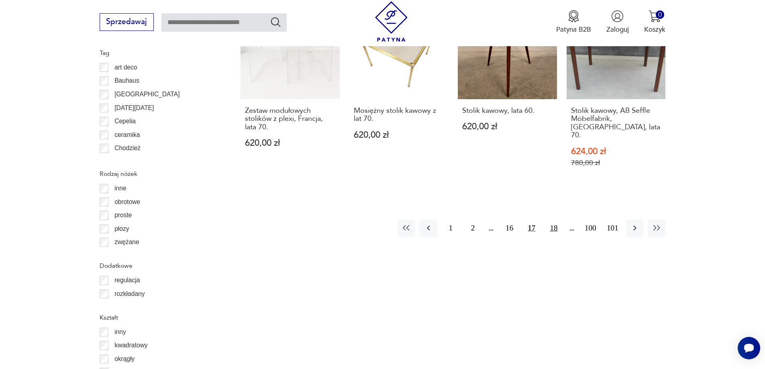
click at [554, 220] on button "18" at bounding box center [553, 228] width 17 height 17
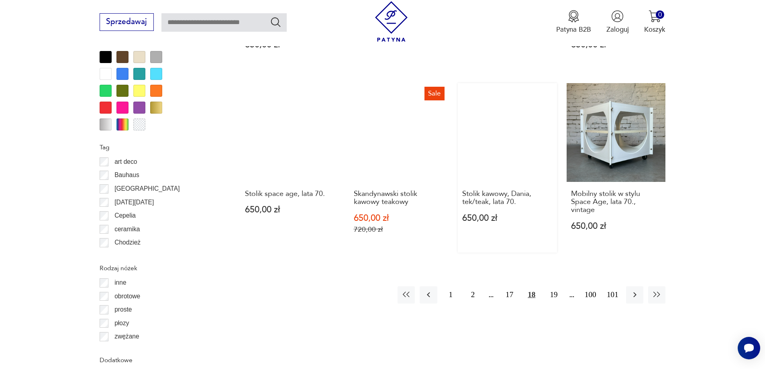
scroll to position [910, 0]
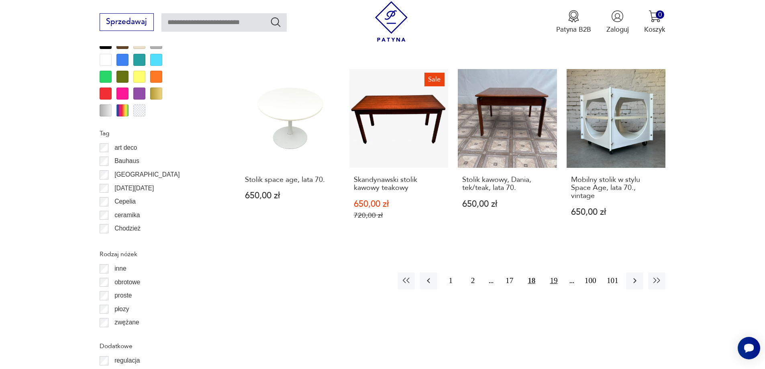
click at [555, 272] on button "19" at bounding box center [553, 280] width 17 height 17
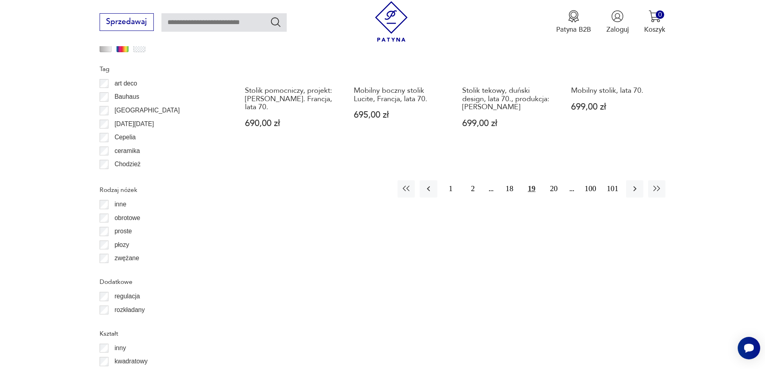
scroll to position [990, 0]
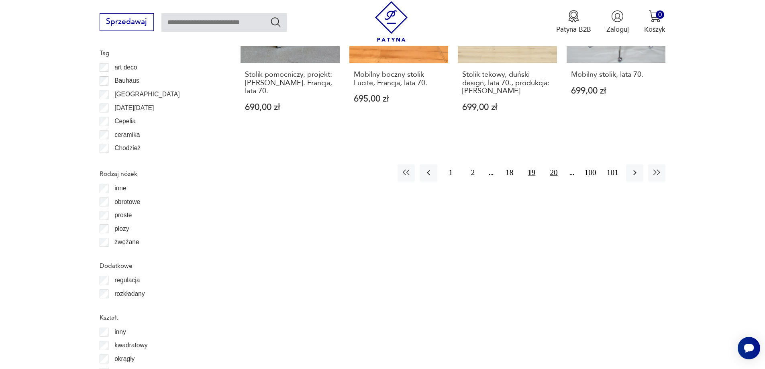
click at [558, 164] on button "20" at bounding box center [553, 172] width 17 height 17
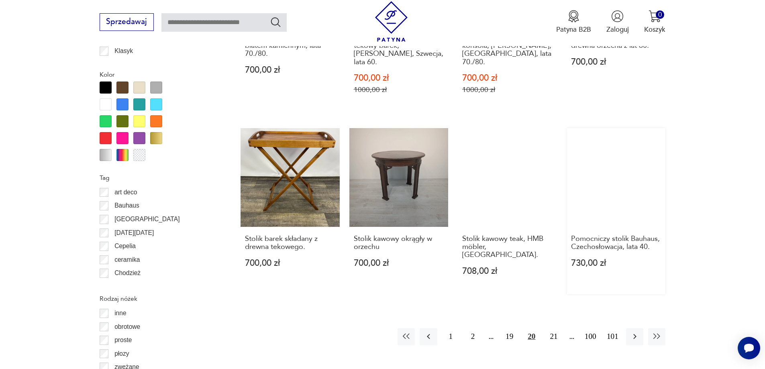
scroll to position [910, 0]
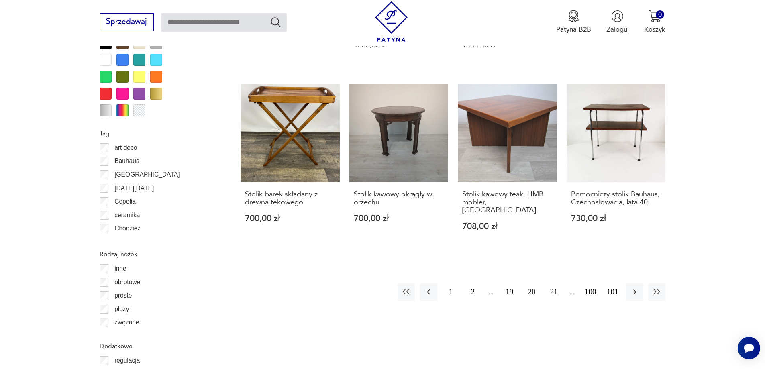
click at [557, 286] on button "21" at bounding box center [553, 292] width 17 height 17
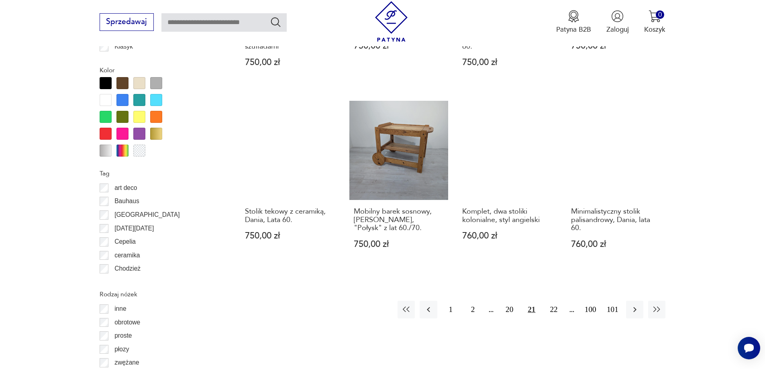
scroll to position [910, 0]
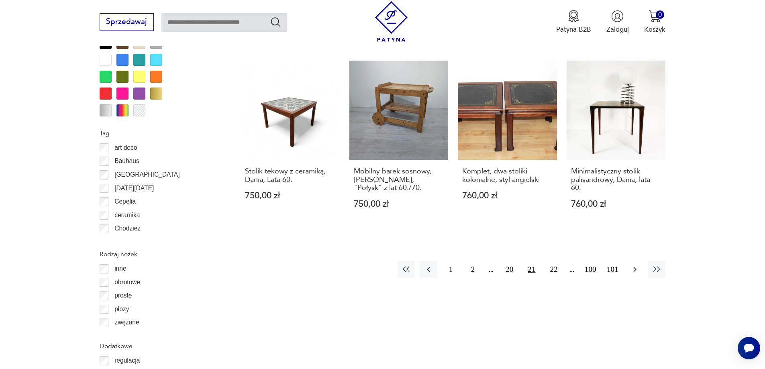
click at [629, 261] on button "button" at bounding box center [634, 269] width 17 height 17
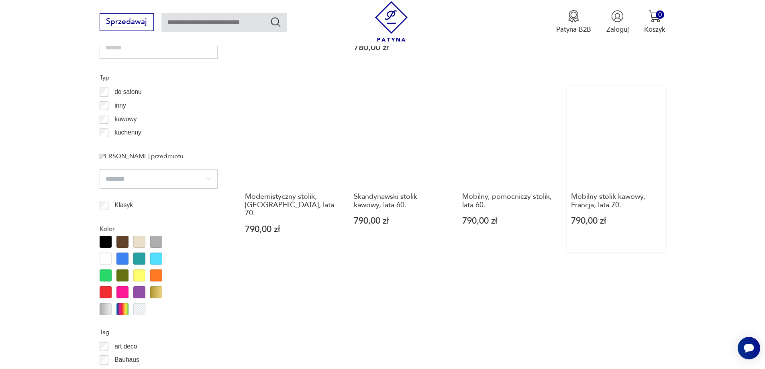
scroll to position [790, 0]
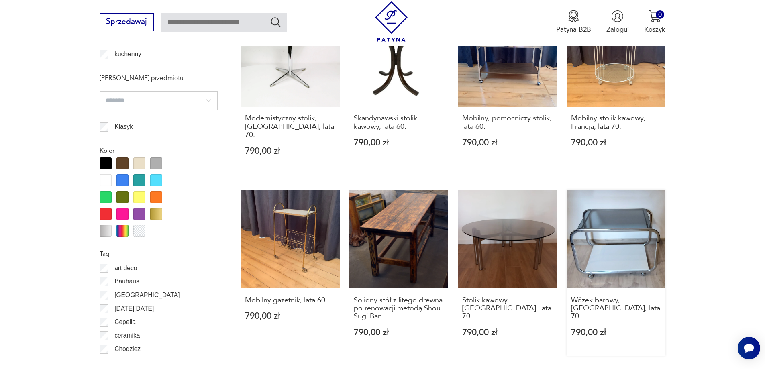
click at [630, 296] on h3 "Wózek barowy, Włochy, lata 70." at bounding box center [616, 308] width 90 height 24
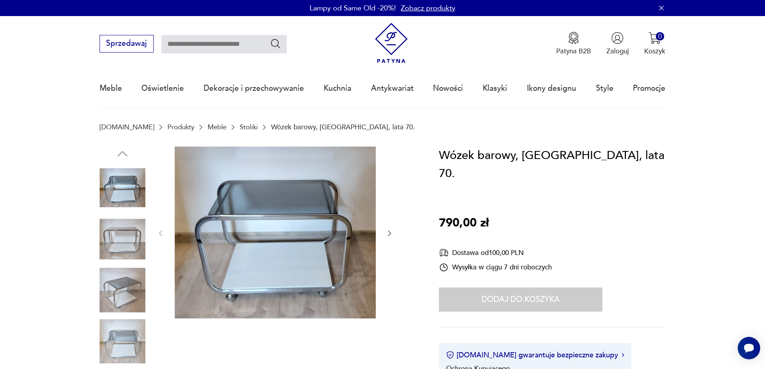
click at [387, 231] on icon "button" at bounding box center [390, 233] width 8 height 8
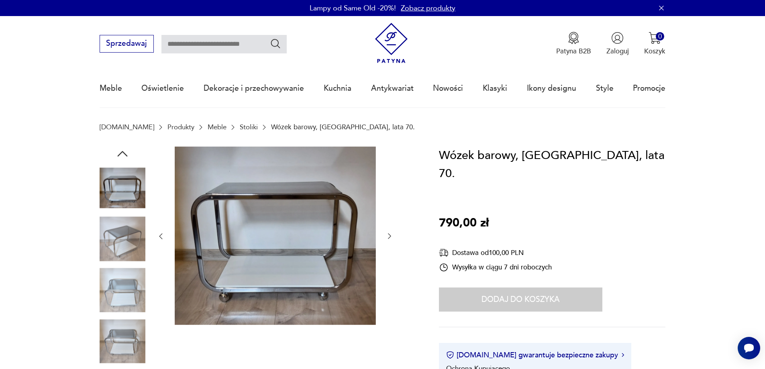
click at [388, 222] on div at bounding box center [275, 237] width 237 height 180
click at [394, 236] on div at bounding box center [258, 266] width 316 height 238
click at [391, 234] on icon "button" at bounding box center [390, 236] width 8 height 8
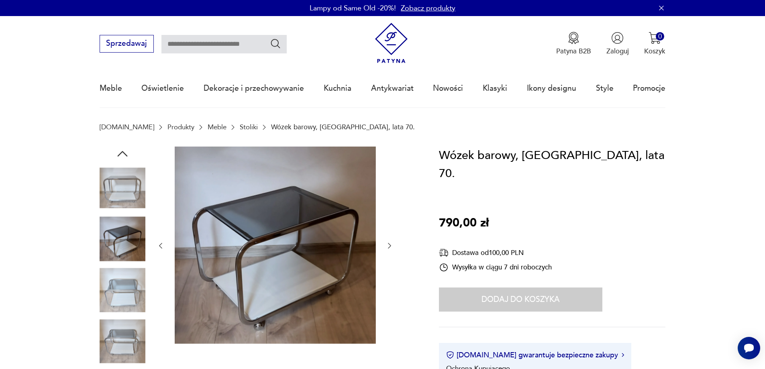
click at [387, 244] on icon "button" at bounding box center [390, 246] width 8 height 8
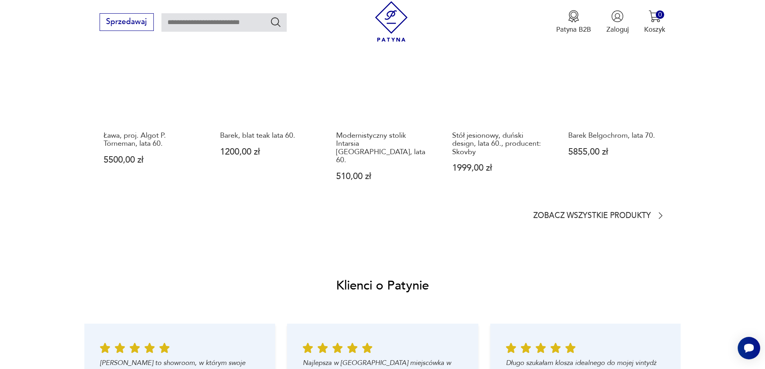
scroll to position [723, 0]
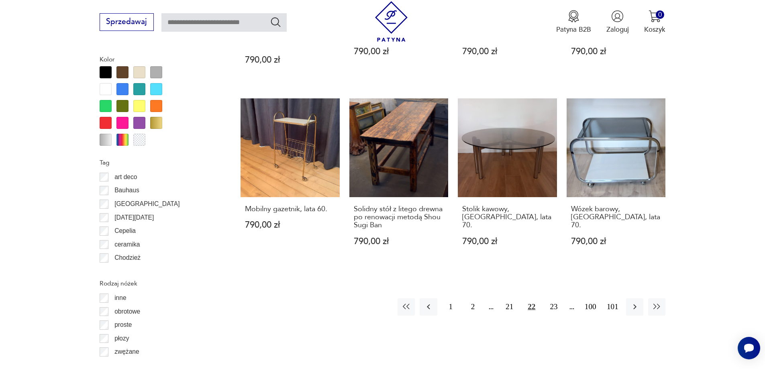
scroll to position [879, 0]
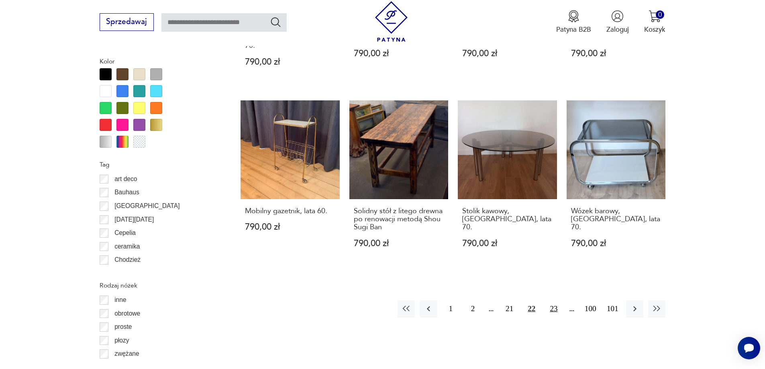
click at [555, 300] on button "23" at bounding box center [553, 308] width 17 height 17
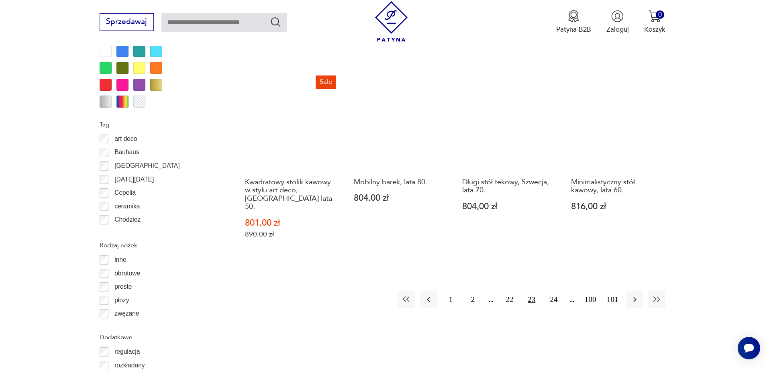
scroll to position [1031, 0]
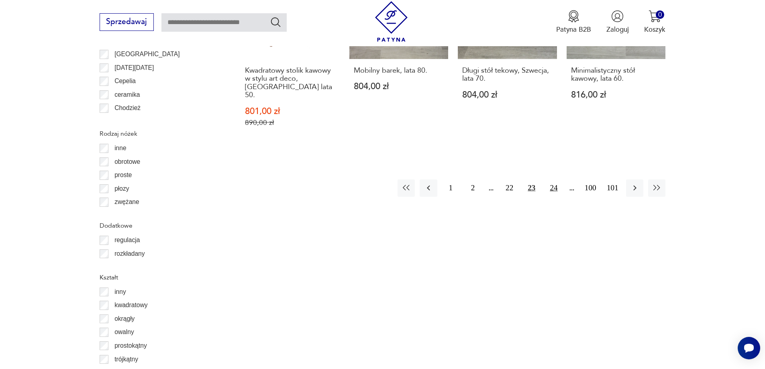
click at [555, 180] on button "24" at bounding box center [553, 188] width 17 height 17
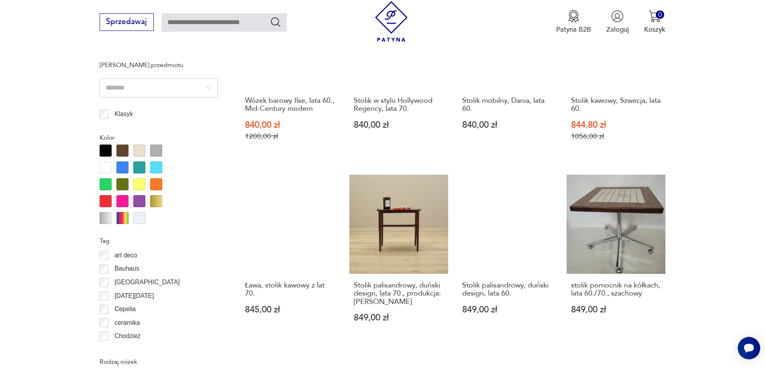
scroll to position [830, 0]
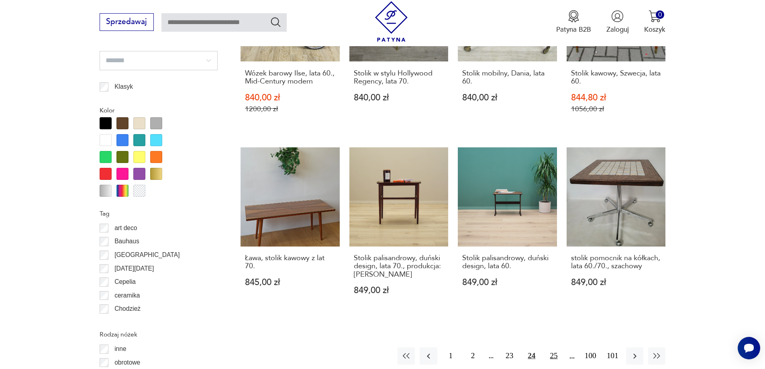
click at [548, 347] on button "25" at bounding box center [553, 355] width 17 height 17
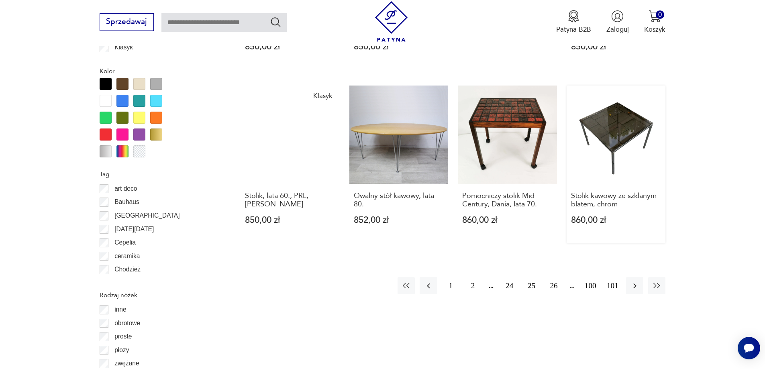
scroll to position [870, 0]
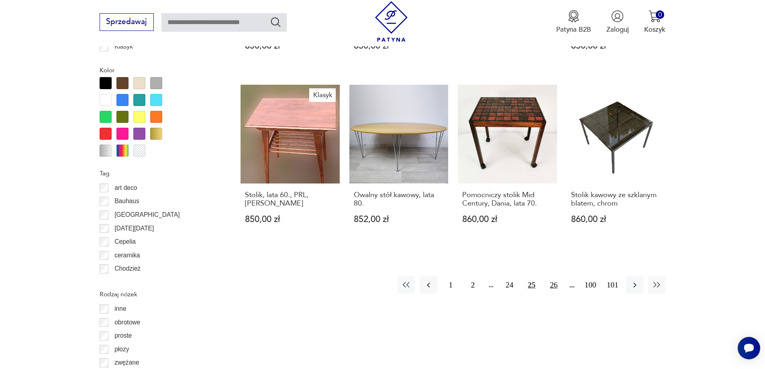
click at [553, 277] on button "26" at bounding box center [553, 284] width 17 height 17
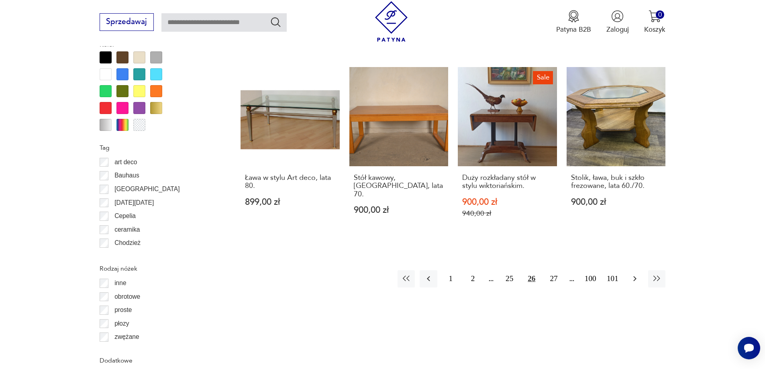
scroll to position [910, 0]
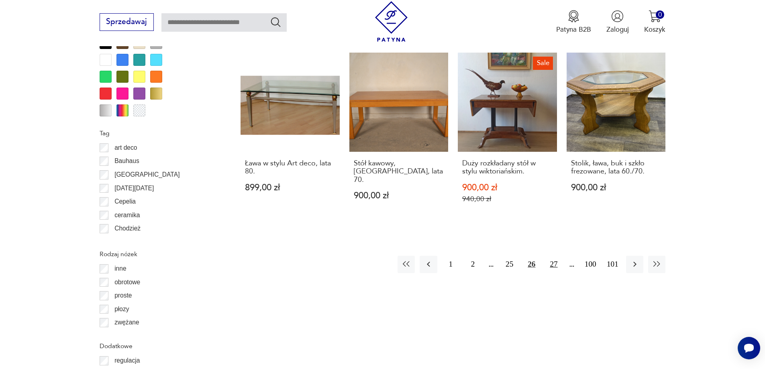
click at [549, 260] on button "27" at bounding box center [553, 264] width 17 height 17
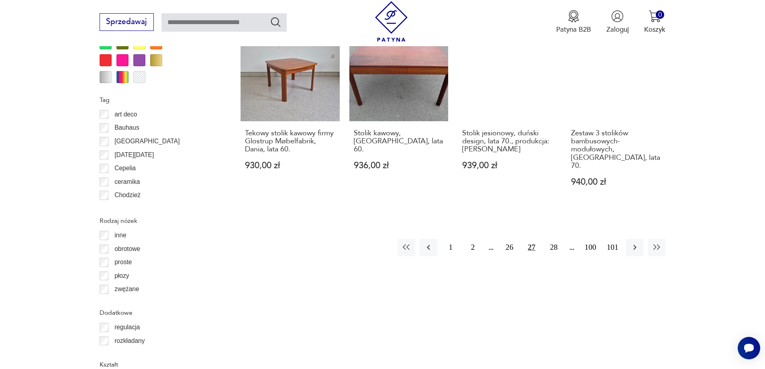
scroll to position [950, 0]
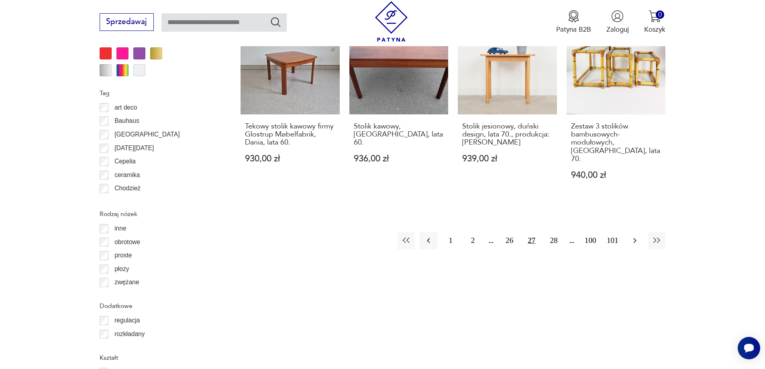
click at [640, 232] on button "button" at bounding box center [634, 240] width 17 height 17
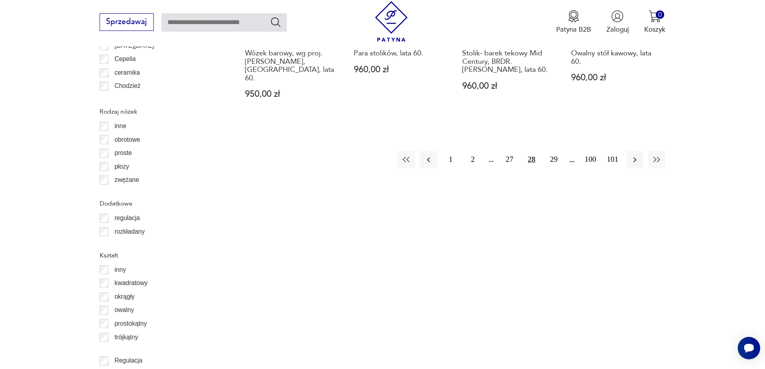
scroll to position [1111, 0]
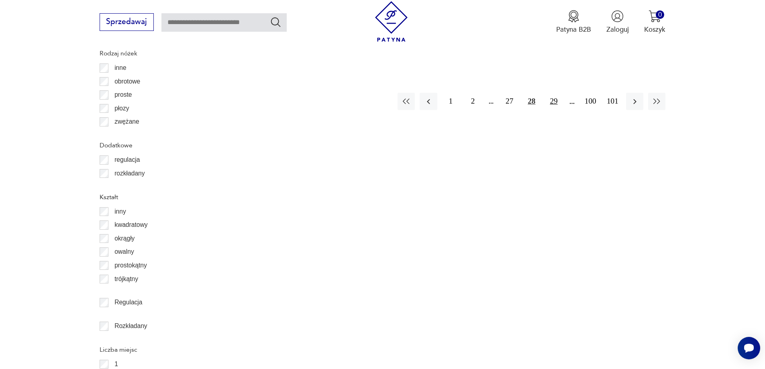
click at [555, 93] on button "29" at bounding box center [553, 101] width 17 height 17
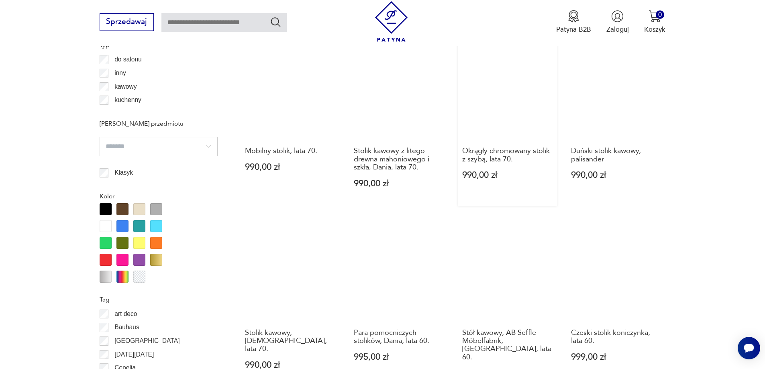
scroll to position [749, 0]
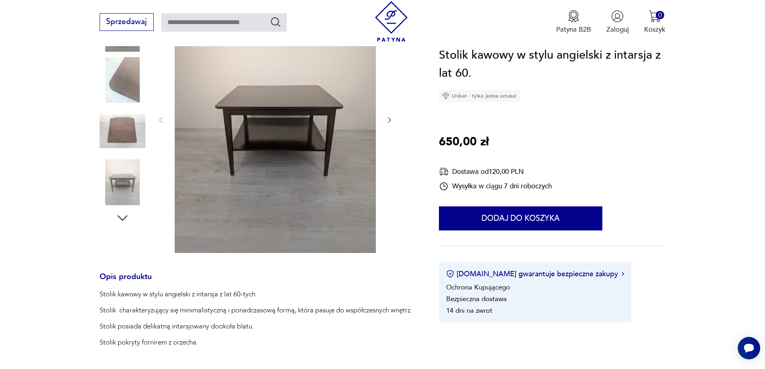
click at [123, 72] on img at bounding box center [123, 80] width 46 height 46
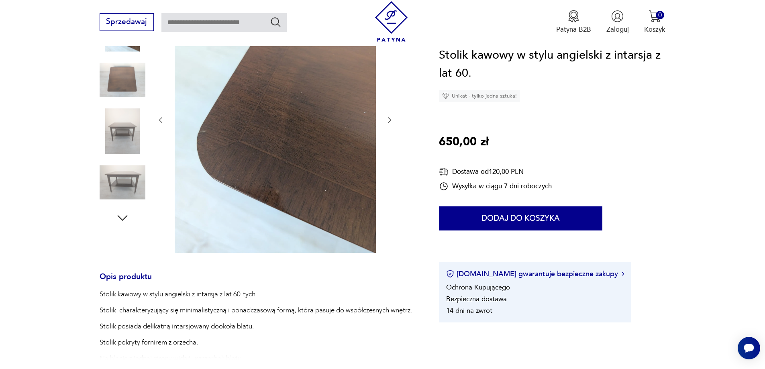
click at [126, 114] on img at bounding box center [123, 131] width 46 height 46
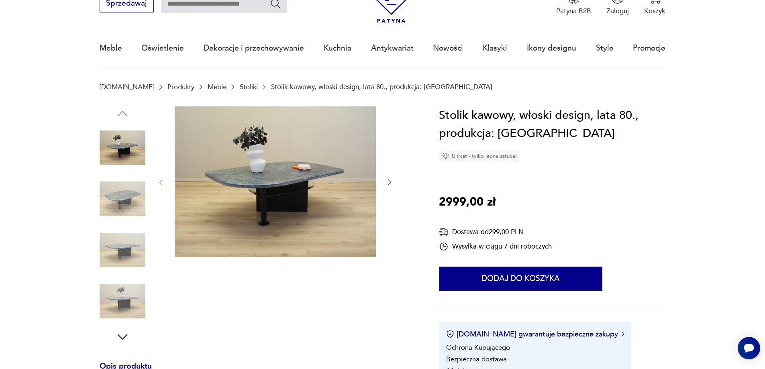
click at [393, 183] on icon "button" at bounding box center [390, 182] width 8 height 8
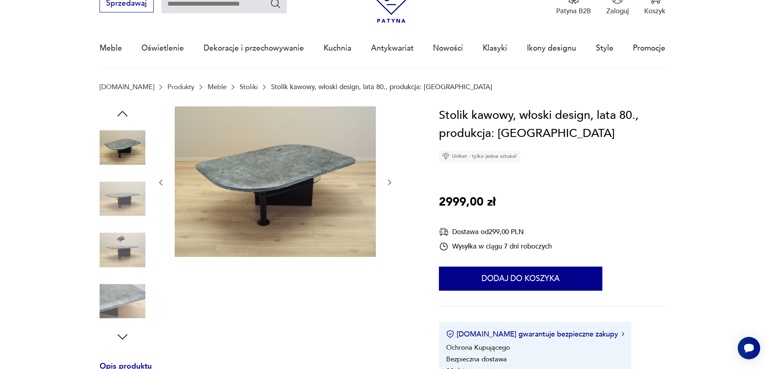
click at [393, 183] on icon "button" at bounding box center [390, 182] width 8 height 8
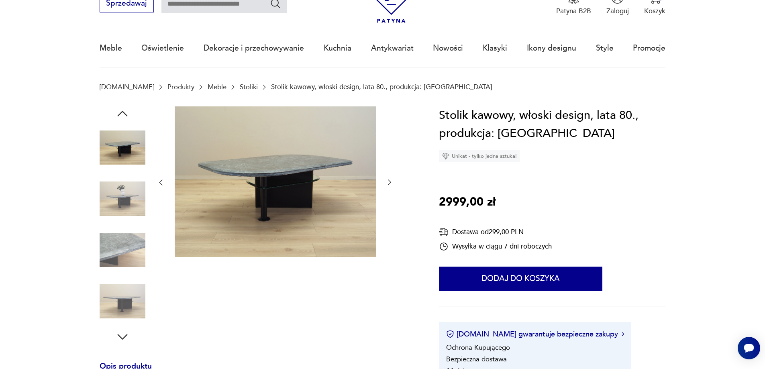
click at [393, 183] on icon "button" at bounding box center [390, 182] width 8 height 8
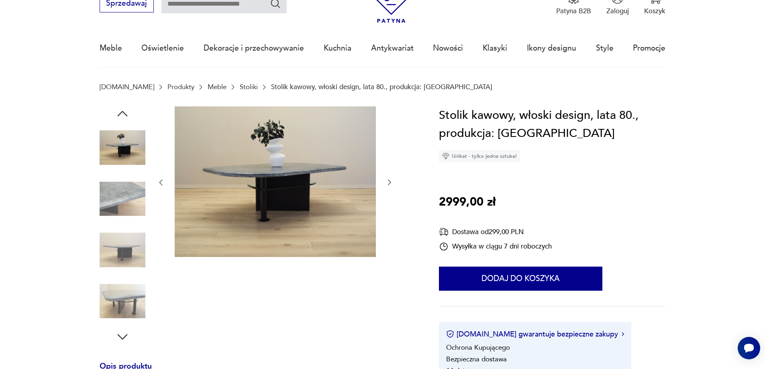
click at [393, 183] on icon "button" at bounding box center [390, 182] width 8 height 8
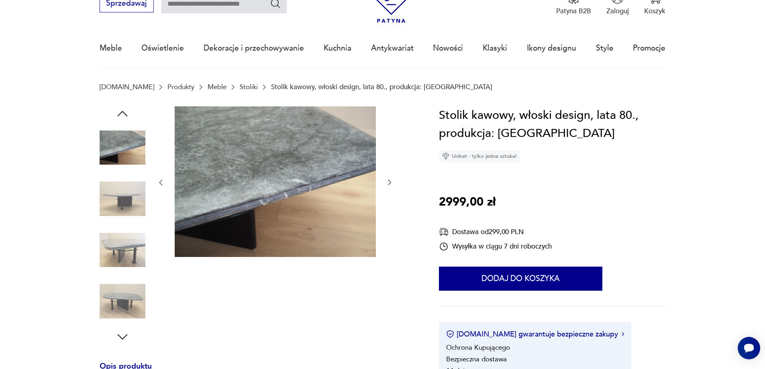
click at [393, 183] on icon "button" at bounding box center [390, 182] width 8 height 8
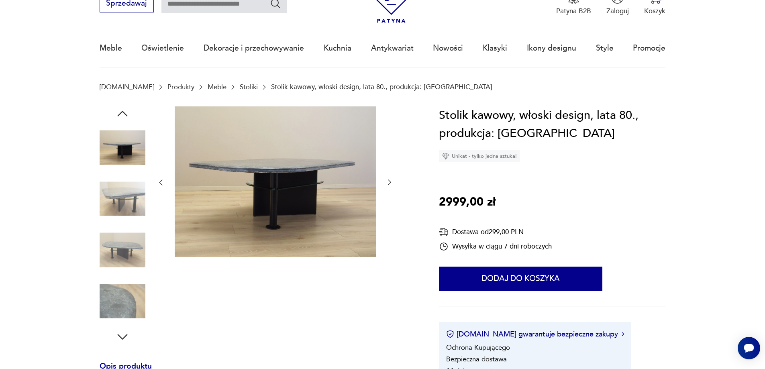
click at [393, 183] on icon "button" at bounding box center [390, 182] width 8 height 8
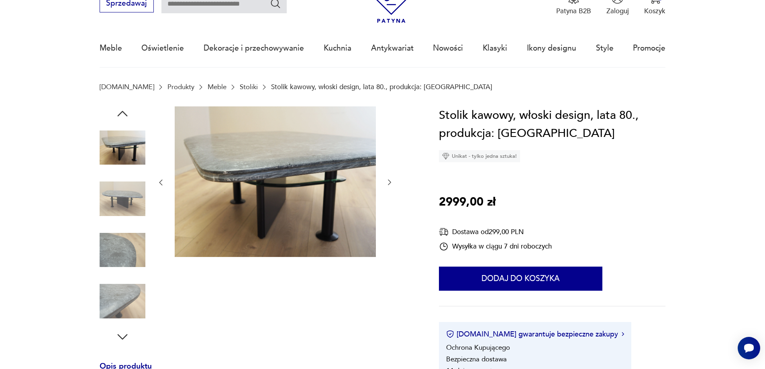
click at [393, 183] on icon "button" at bounding box center [390, 182] width 8 height 8
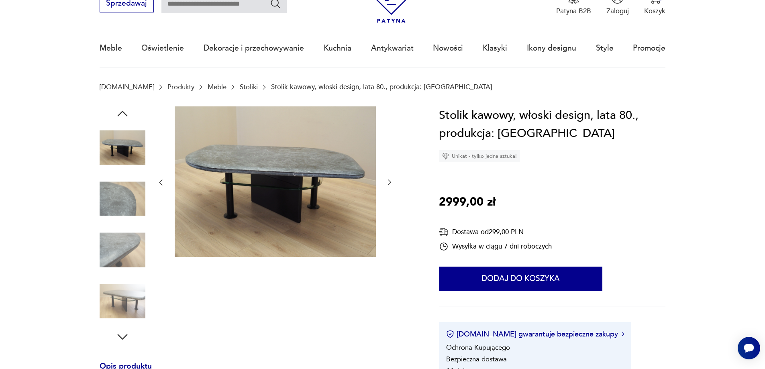
click at [393, 183] on icon "button" at bounding box center [390, 182] width 8 height 8
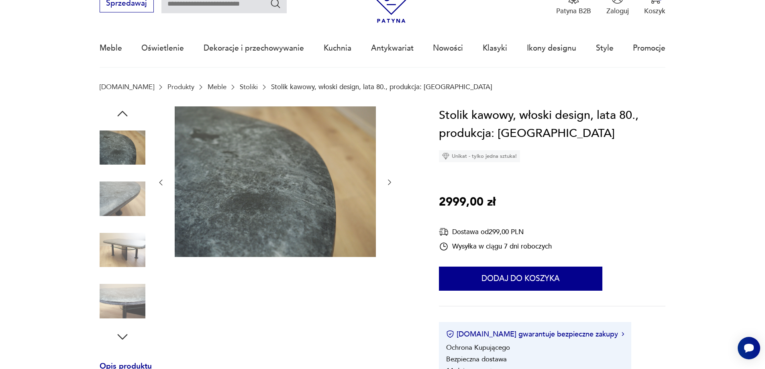
click at [393, 183] on icon "button" at bounding box center [390, 182] width 8 height 8
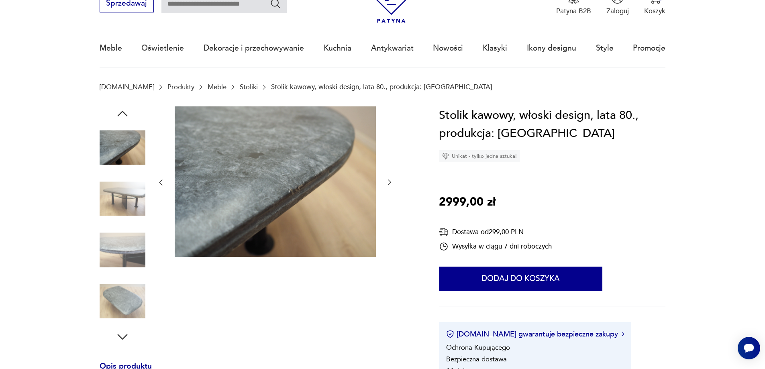
click at [393, 183] on icon "button" at bounding box center [390, 182] width 8 height 8
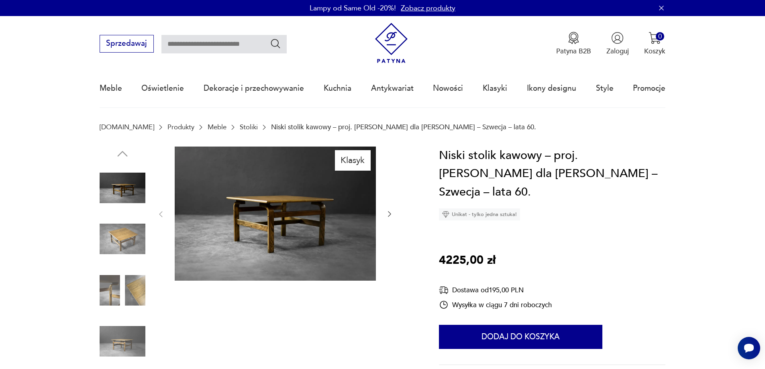
click at [124, 237] on img at bounding box center [123, 239] width 46 height 46
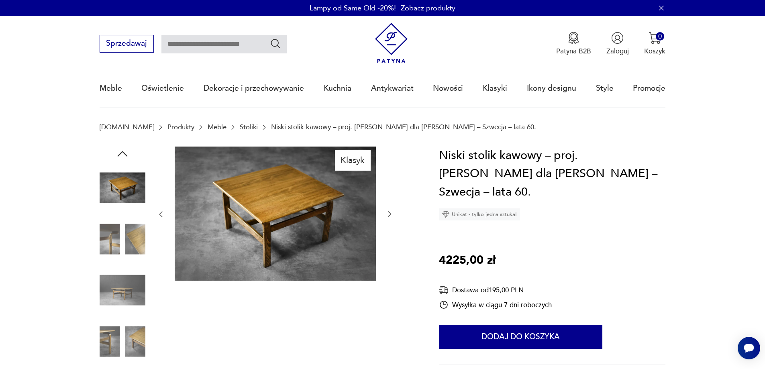
click at [127, 260] on img at bounding box center [123, 239] width 46 height 46
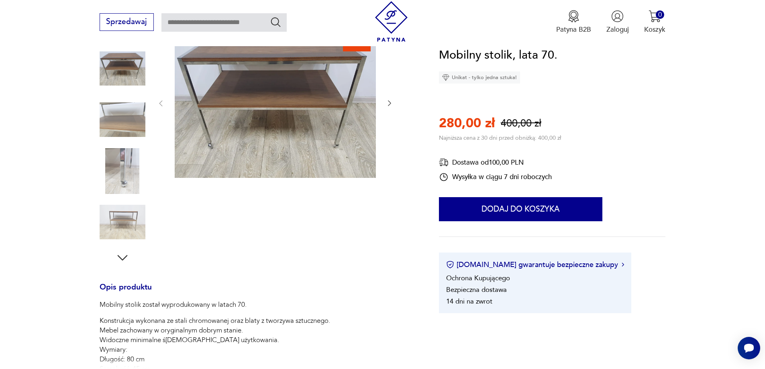
scroll to position [120, 0]
click at [137, 131] on img at bounding box center [123, 119] width 46 height 46
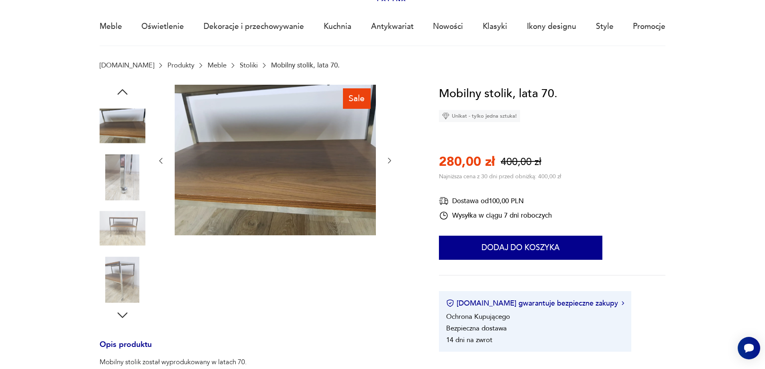
scroll to position [0, 0]
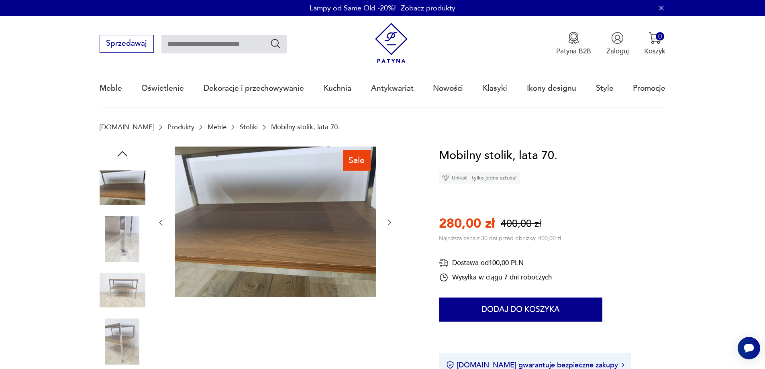
click at [114, 184] on img at bounding box center [123, 188] width 46 height 46
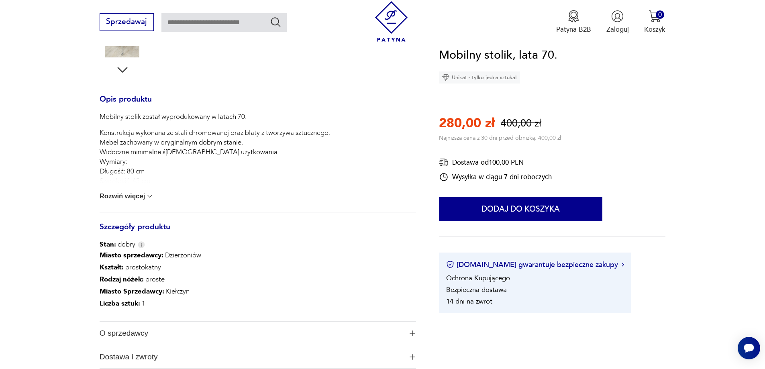
scroll to position [321, 0]
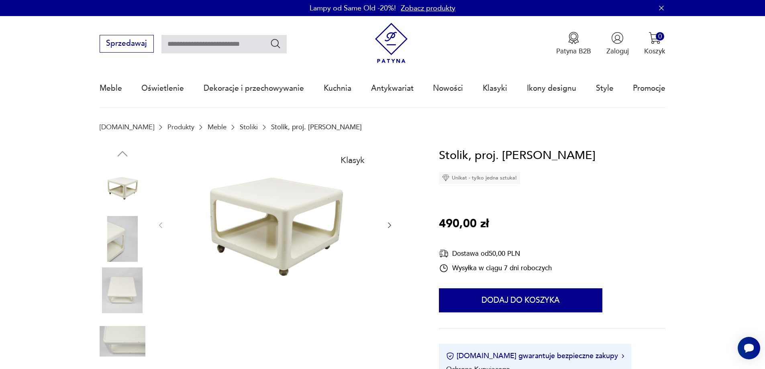
click at [387, 225] on icon "button" at bounding box center [390, 225] width 8 height 8
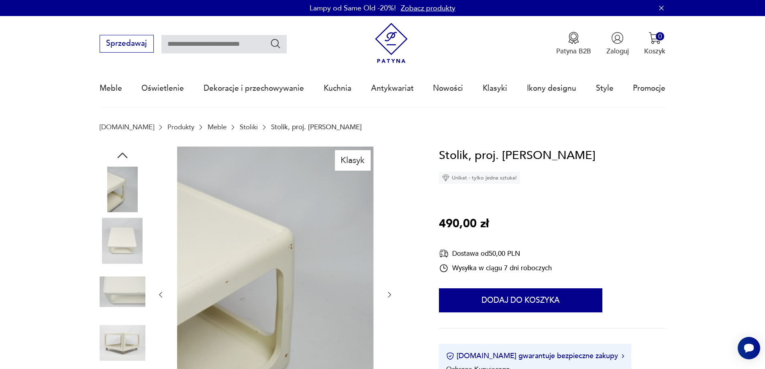
click at [387, 225] on div at bounding box center [275, 295] width 237 height 297
click at [395, 295] on div "Klasyk" at bounding box center [258, 295] width 316 height 297
click at [392, 295] on icon "button" at bounding box center [390, 295] width 8 height 8
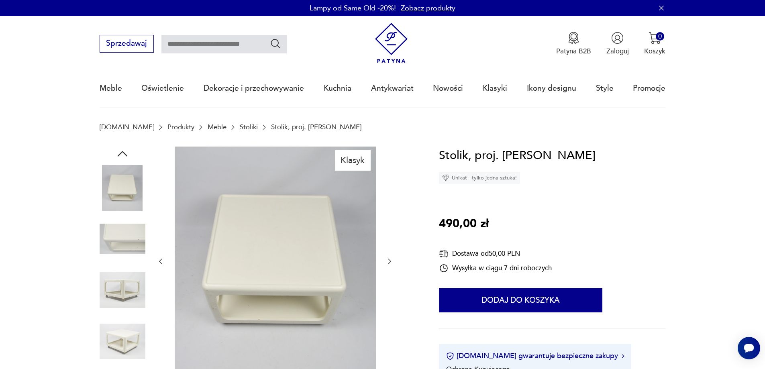
click at [392, 264] on div at bounding box center [275, 262] width 237 height 230
click at [392, 264] on icon "button" at bounding box center [390, 261] width 8 height 8
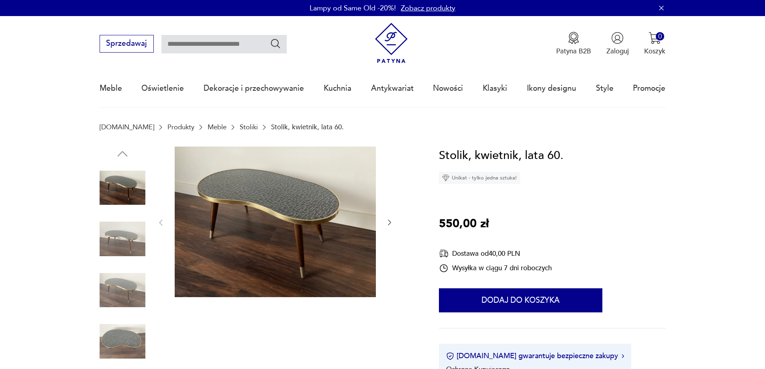
click at [395, 221] on div at bounding box center [258, 266] width 316 height 238
click at [390, 223] on icon "button" at bounding box center [390, 222] width 8 height 8
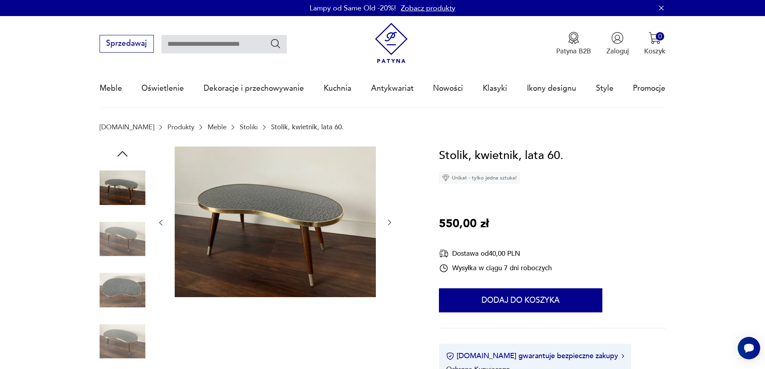
click at [388, 219] on icon "button" at bounding box center [390, 222] width 8 height 8
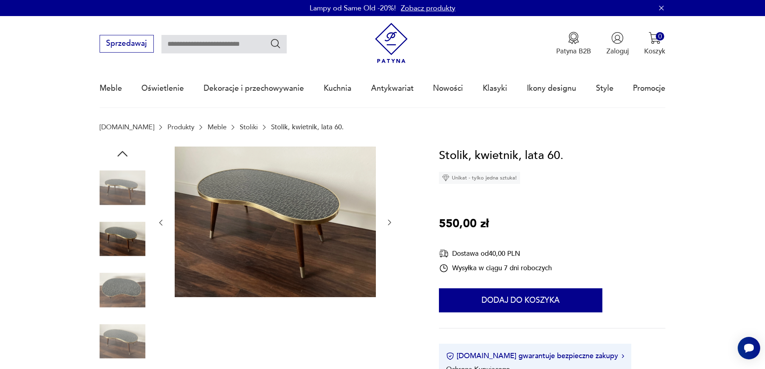
click at [324, 216] on img at bounding box center [275, 222] width 201 height 151
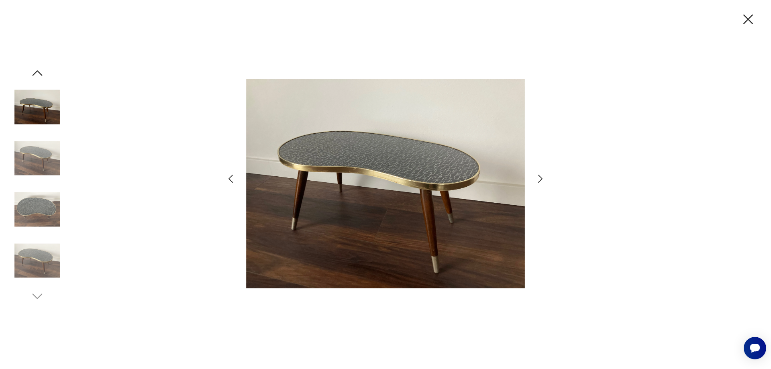
click at [542, 181] on icon "button" at bounding box center [541, 179] width 12 height 12
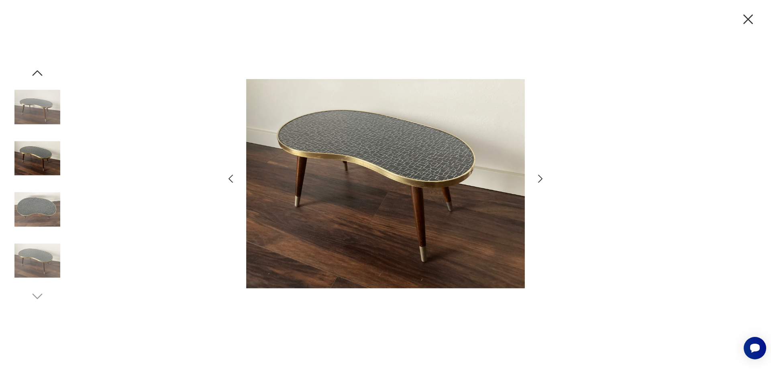
click at [543, 169] on div at bounding box center [385, 184] width 321 height 297
click at [535, 185] on div at bounding box center [385, 184] width 321 height 297
click at [539, 181] on icon "button" at bounding box center [541, 179] width 12 height 12
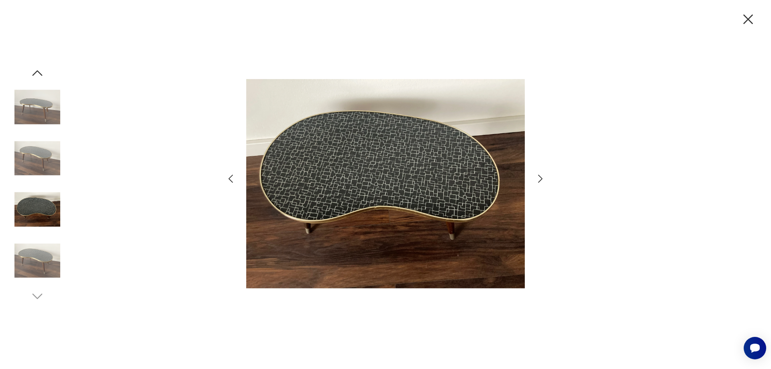
click at [539, 180] on icon "button" at bounding box center [541, 179] width 12 height 12
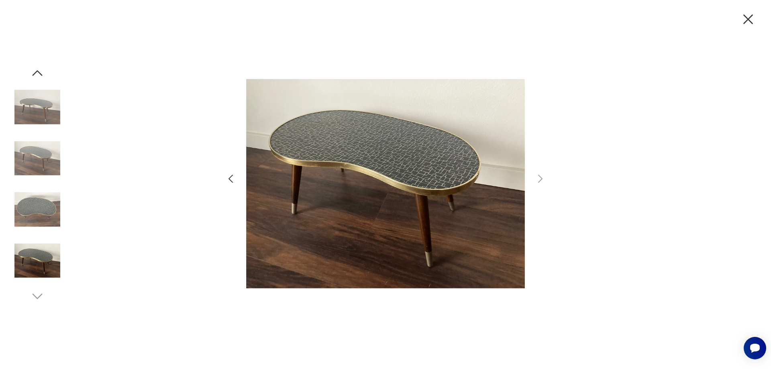
click at [743, 12] on icon "button" at bounding box center [748, 19] width 17 height 17
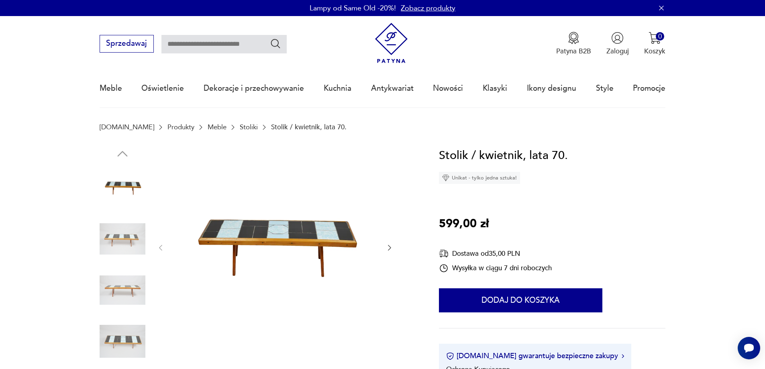
click at [384, 250] on div at bounding box center [275, 248] width 237 height 203
click at [384, 247] on div at bounding box center [275, 248] width 237 height 203
click at [388, 247] on icon "button" at bounding box center [390, 248] width 8 height 8
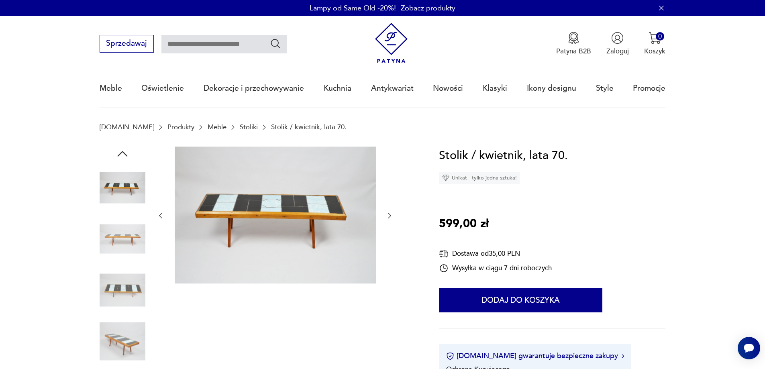
click at [388, 246] on div at bounding box center [275, 216] width 237 height 139
click at [390, 217] on icon "button" at bounding box center [389, 216] width 3 height 6
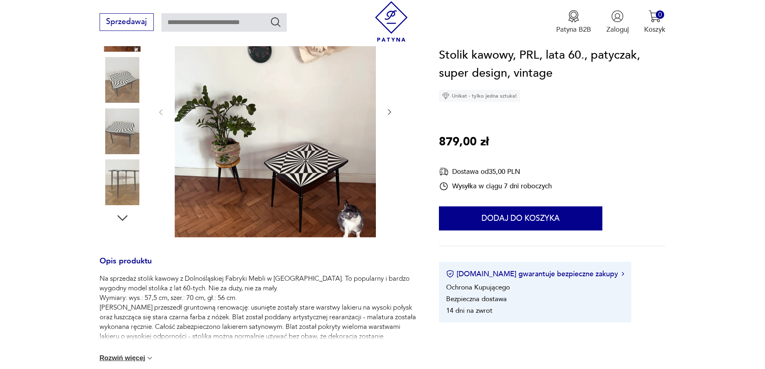
click at [392, 116] on icon "button" at bounding box center [390, 112] width 8 height 8
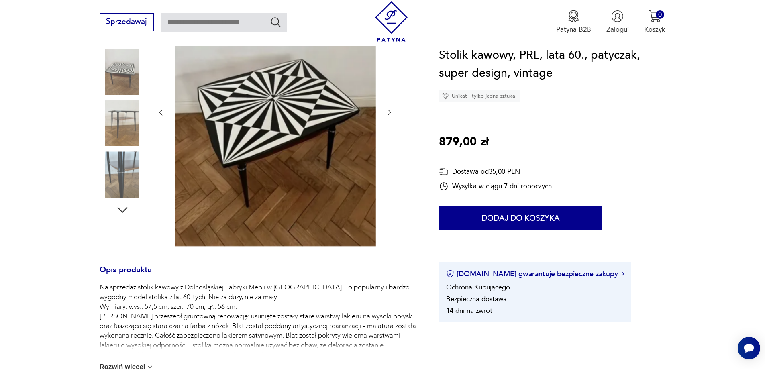
scroll to position [169, 0]
click at [392, 116] on icon "button" at bounding box center [390, 112] width 8 height 8
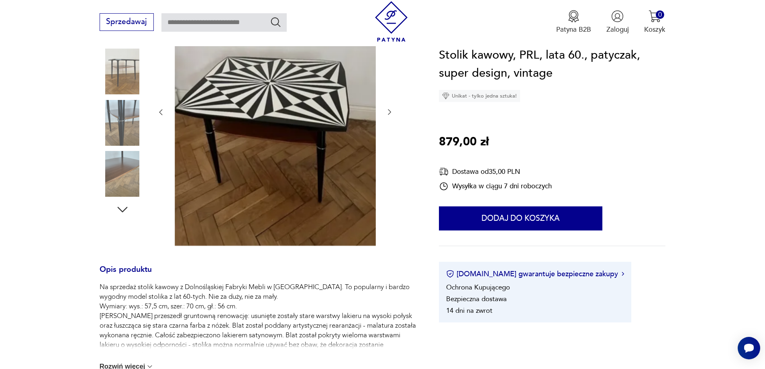
click at [392, 116] on icon "button" at bounding box center [390, 112] width 8 height 8
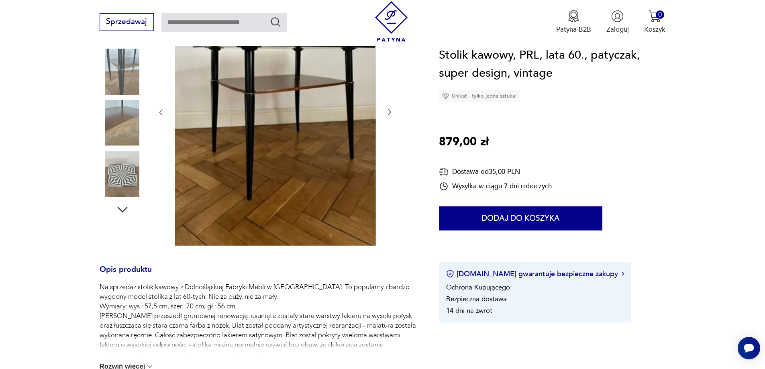
click at [392, 116] on icon "button" at bounding box center [390, 112] width 8 height 8
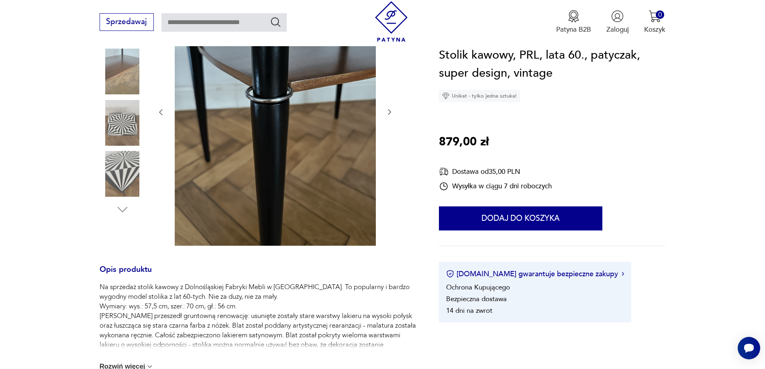
click at [392, 116] on icon "button" at bounding box center [390, 112] width 8 height 8
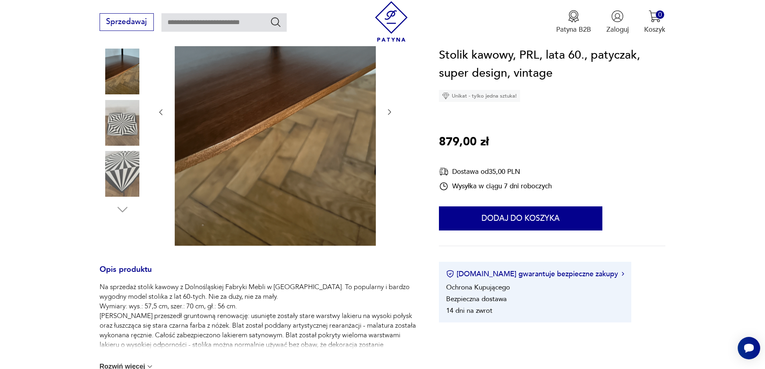
click at [392, 116] on icon "button" at bounding box center [390, 112] width 8 height 8
